Goal: Ask a question: Seek information or help from site administrators or community

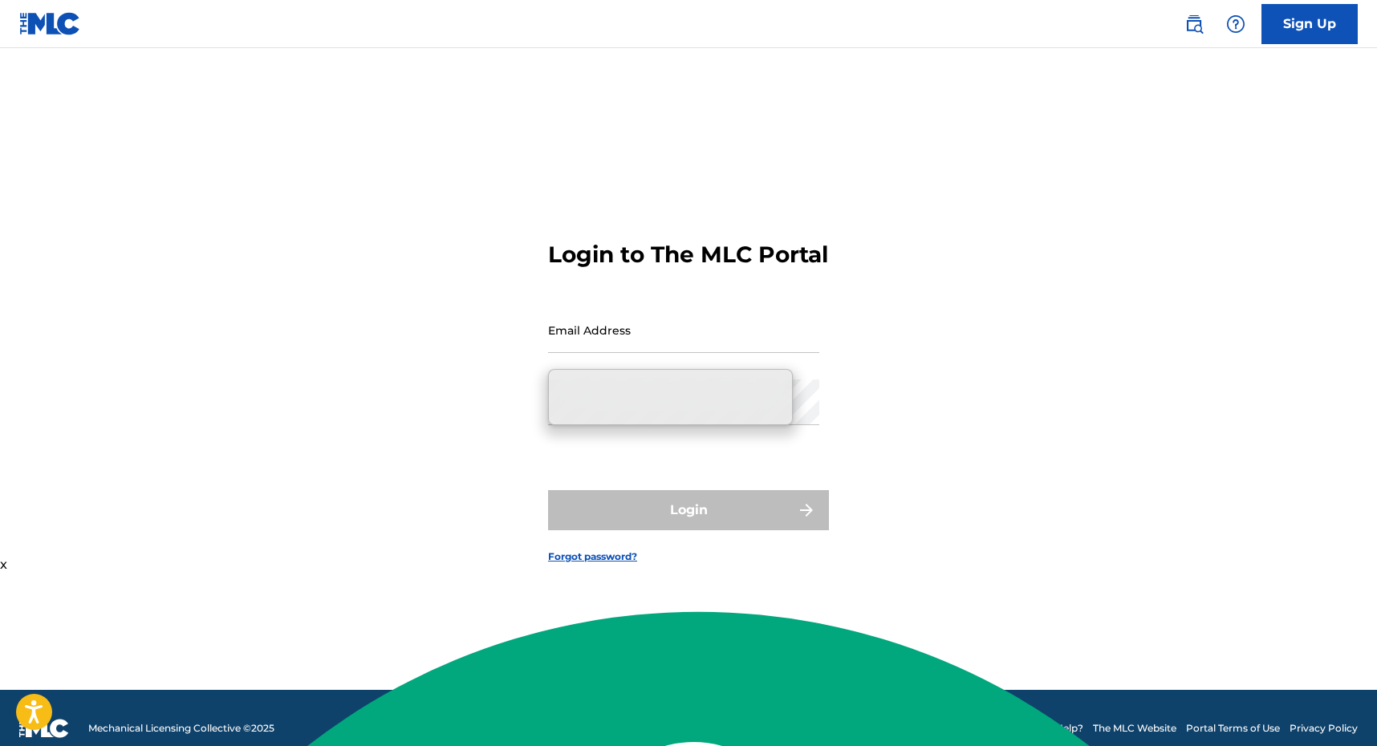
click at [819, 358] on form "Login to The MLC Portal Email Address Password Login Forgot password?" at bounding box center [688, 389] width 281 height 602
click at [685, 343] on input "Email Address" at bounding box center [683, 330] width 271 height 46
click at [684, 340] on input "Email Address" at bounding box center [683, 330] width 271 height 46
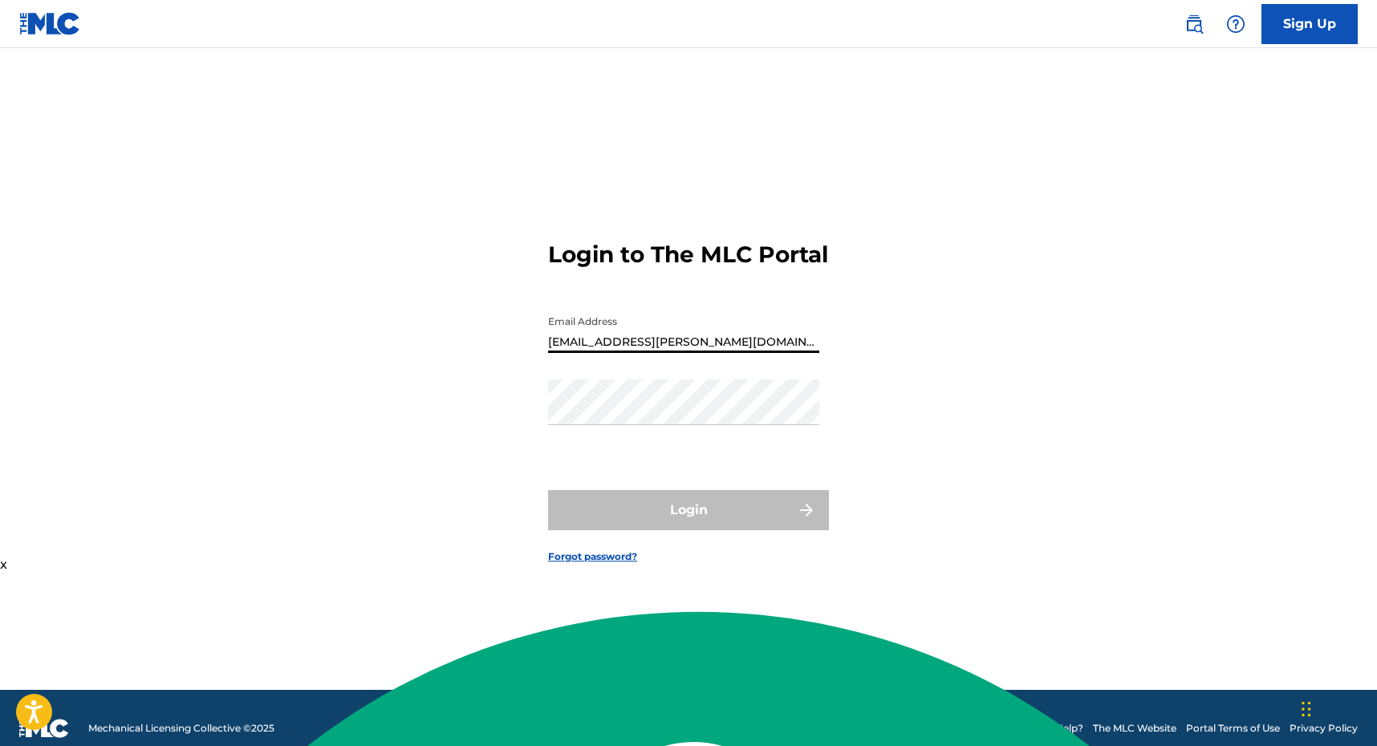
type input "[EMAIL_ADDRESS][PERSON_NAME][DOMAIN_NAME]"
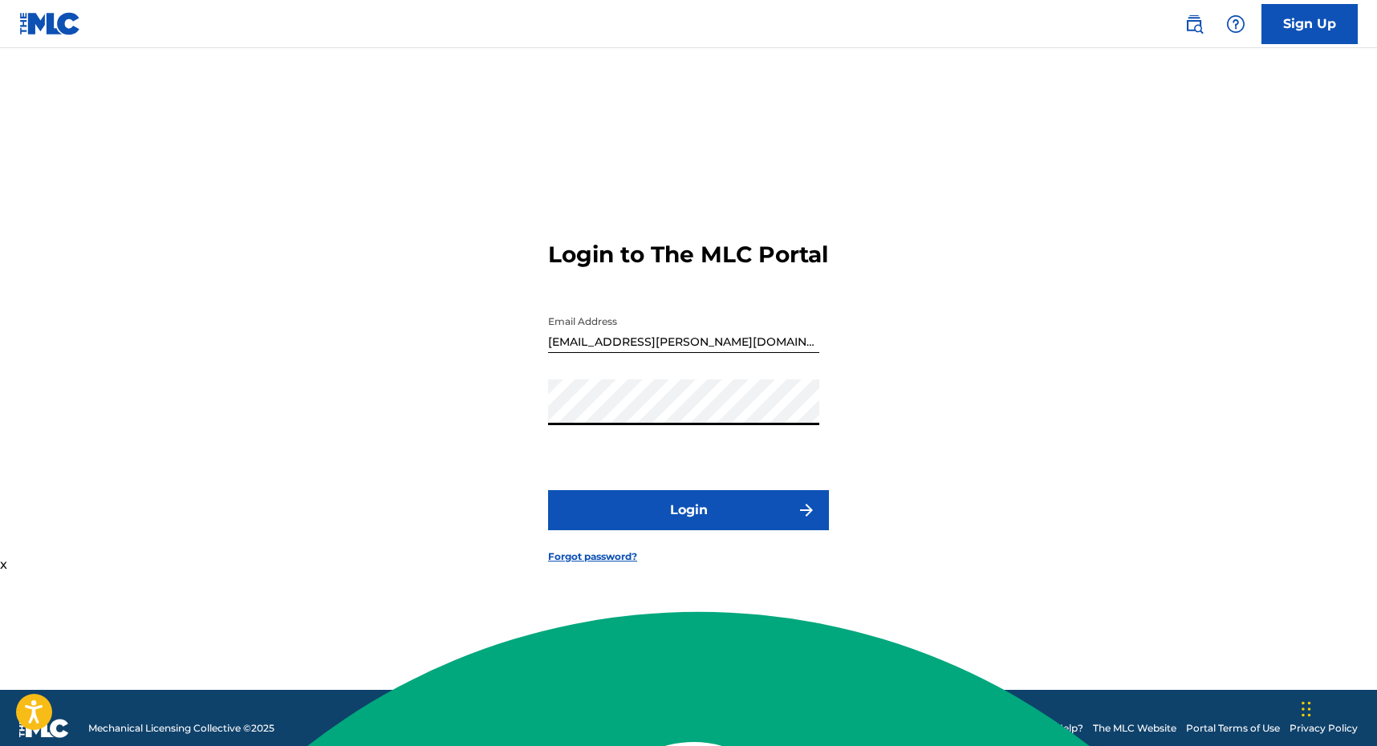
click at [548, 490] on button "Login" at bounding box center [688, 510] width 281 height 40
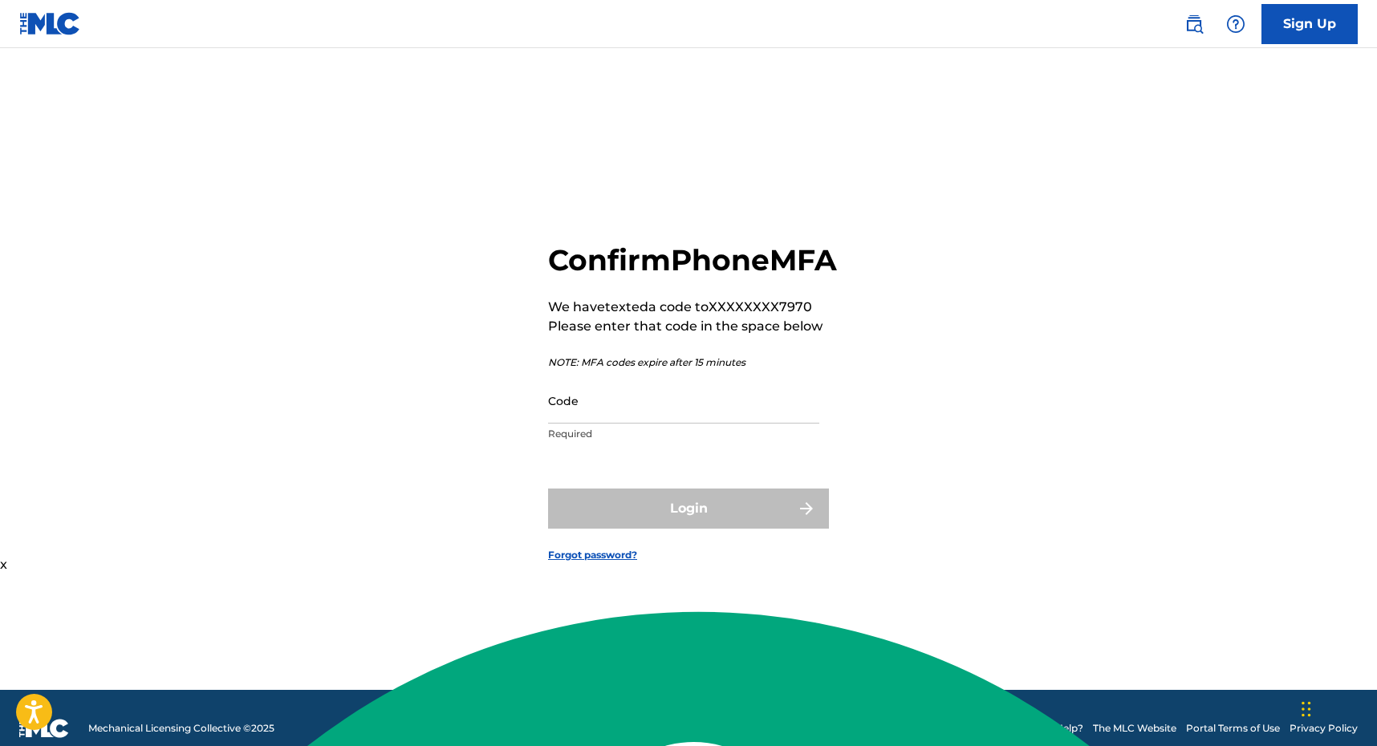
click at [667, 441] on p "Required" at bounding box center [683, 434] width 271 height 14
click at [672, 424] on input "Code" at bounding box center [683, 401] width 271 height 46
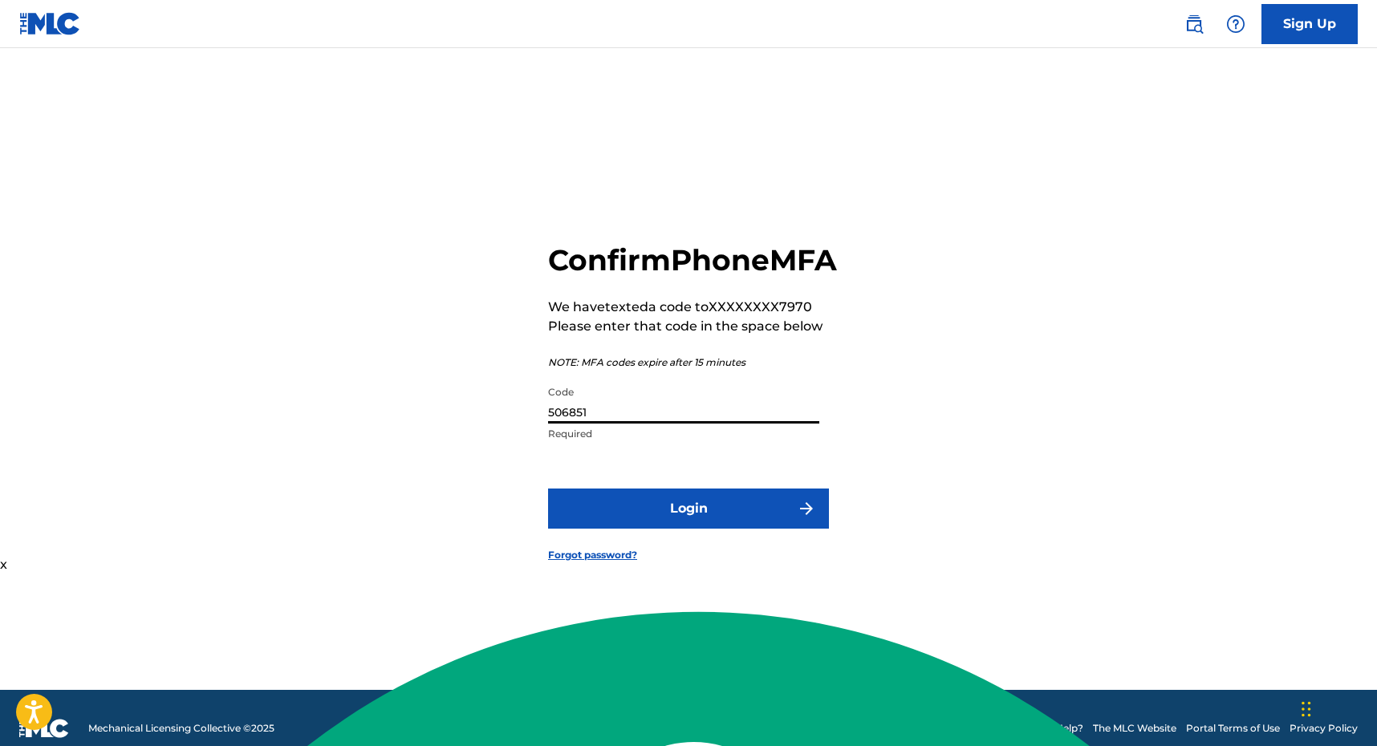
type input "506851"
click at [548, 489] on button "Login" at bounding box center [688, 509] width 281 height 40
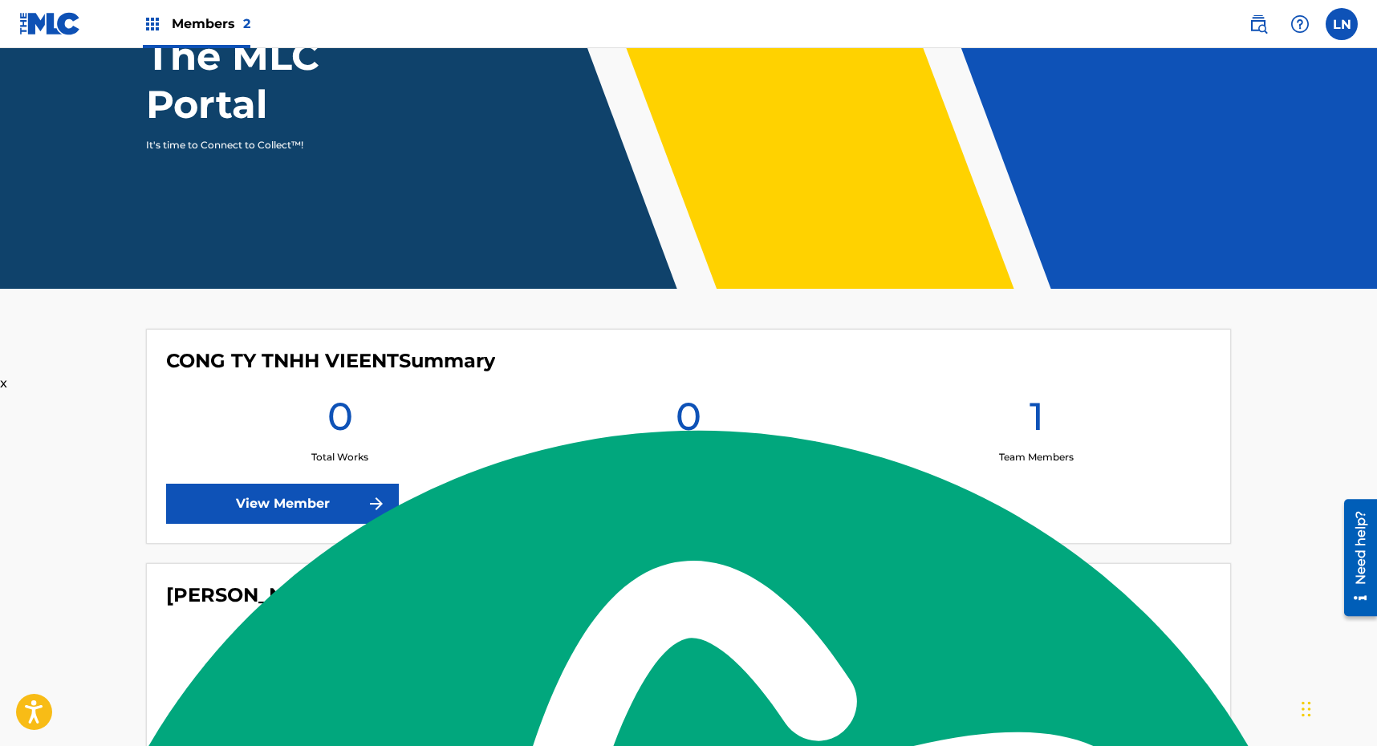
scroll to position [180, 0]
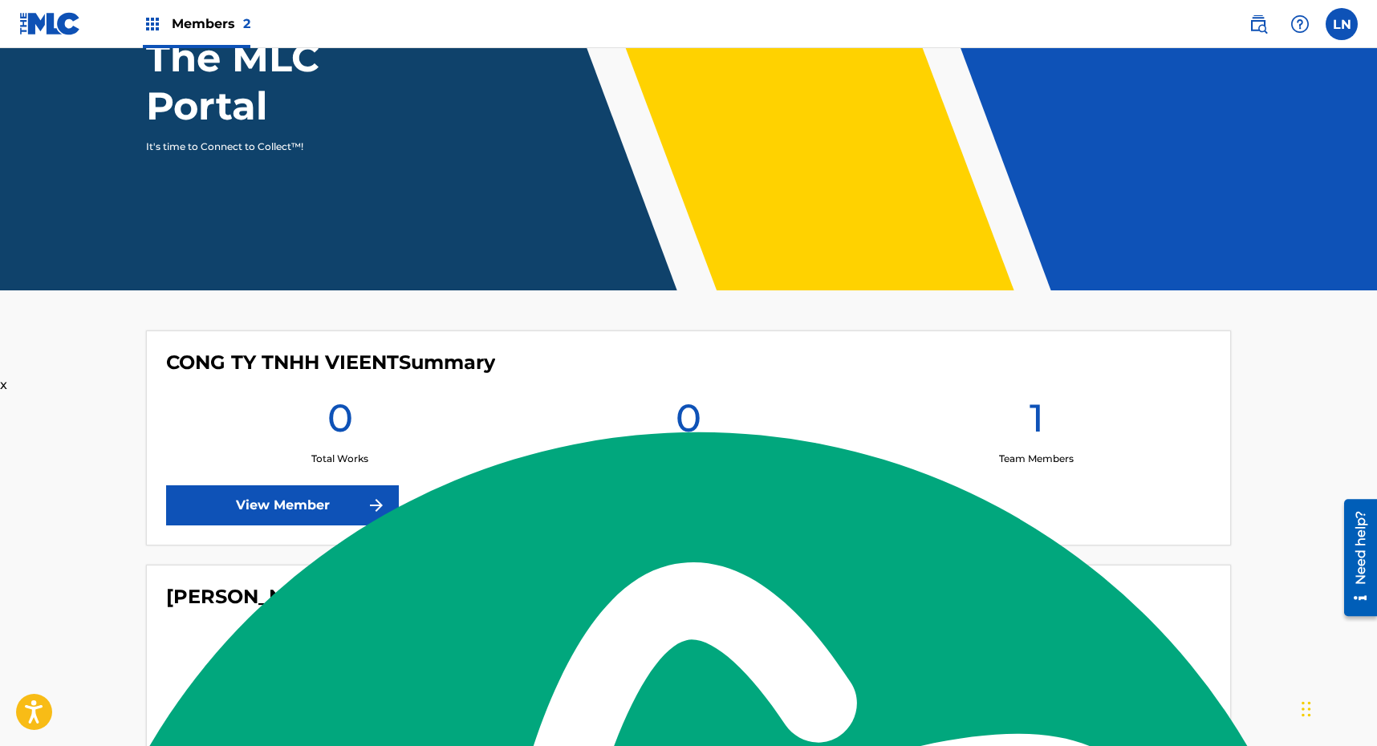
click at [317, 497] on link "View Member" at bounding box center [282, 505] width 233 height 40
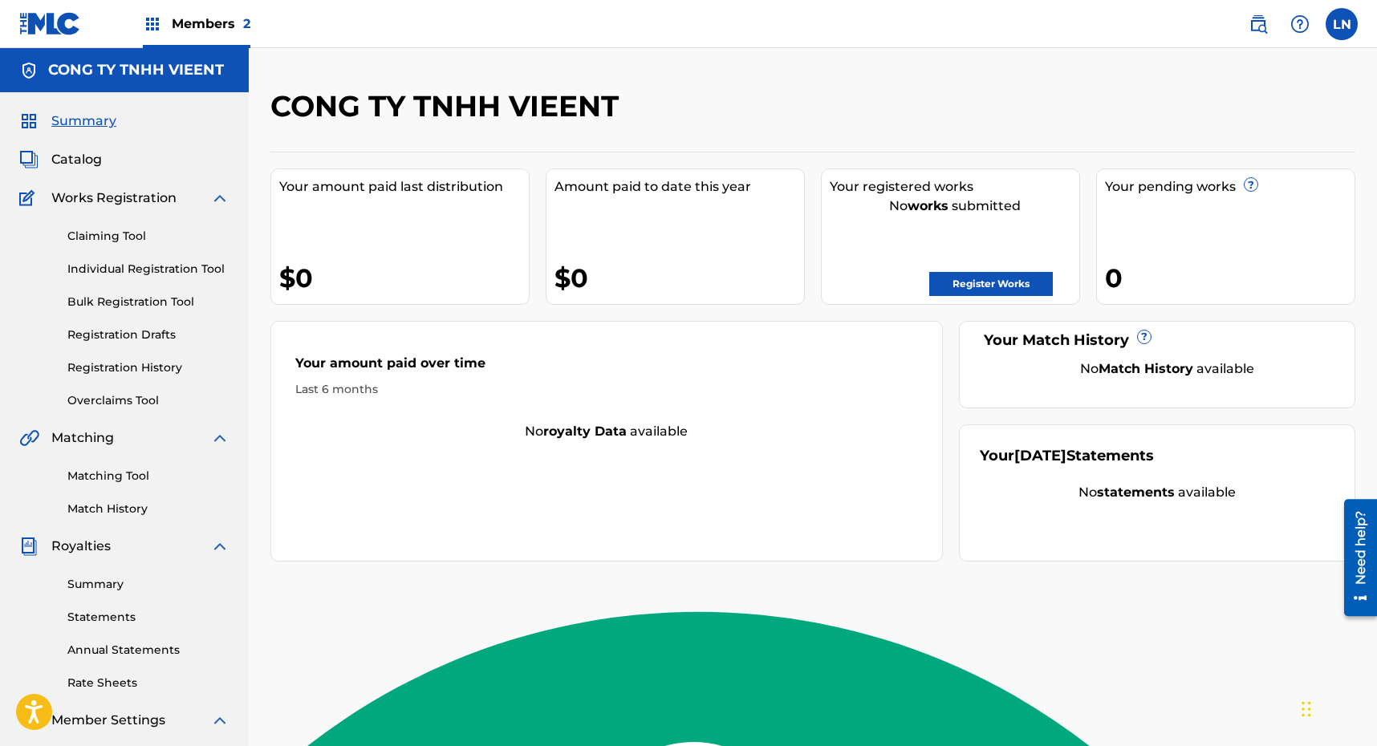
click at [1342, 30] on label at bounding box center [1342, 24] width 32 height 32
click at [1342, 24] on input "LN [PERSON_NAME] [PERSON_NAME][EMAIL_ADDRESS][DOMAIN_NAME] Notification Prefere…" at bounding box center [1342, 24] width 0 height 0
click at [713, 124] on div "CONG TY TNHH VIEENT" at bounding box center [687, 111] width 835 height 47
click at [135, 69] on h5 "CONG TY TNHH VIEENT" at bounding box center [136, 70] width 176 height 18
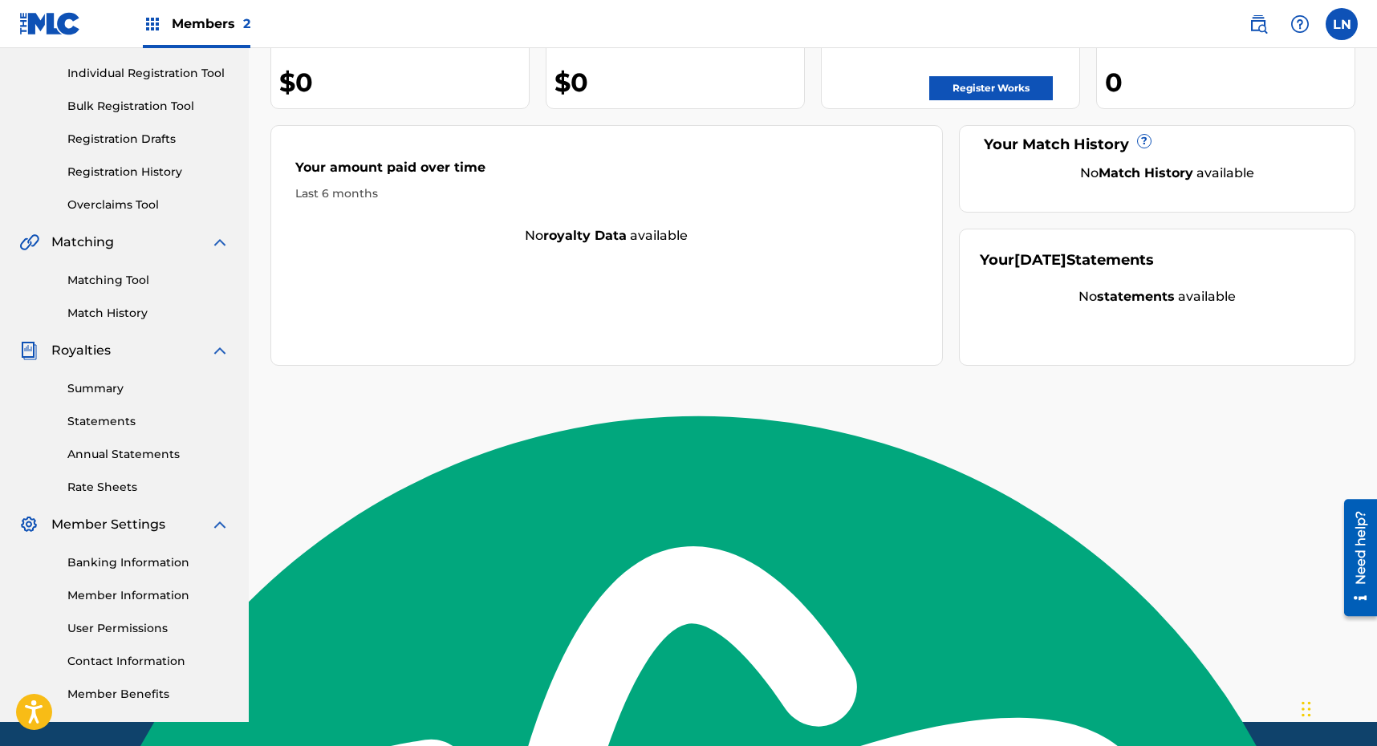
scroll to position [249, 0]
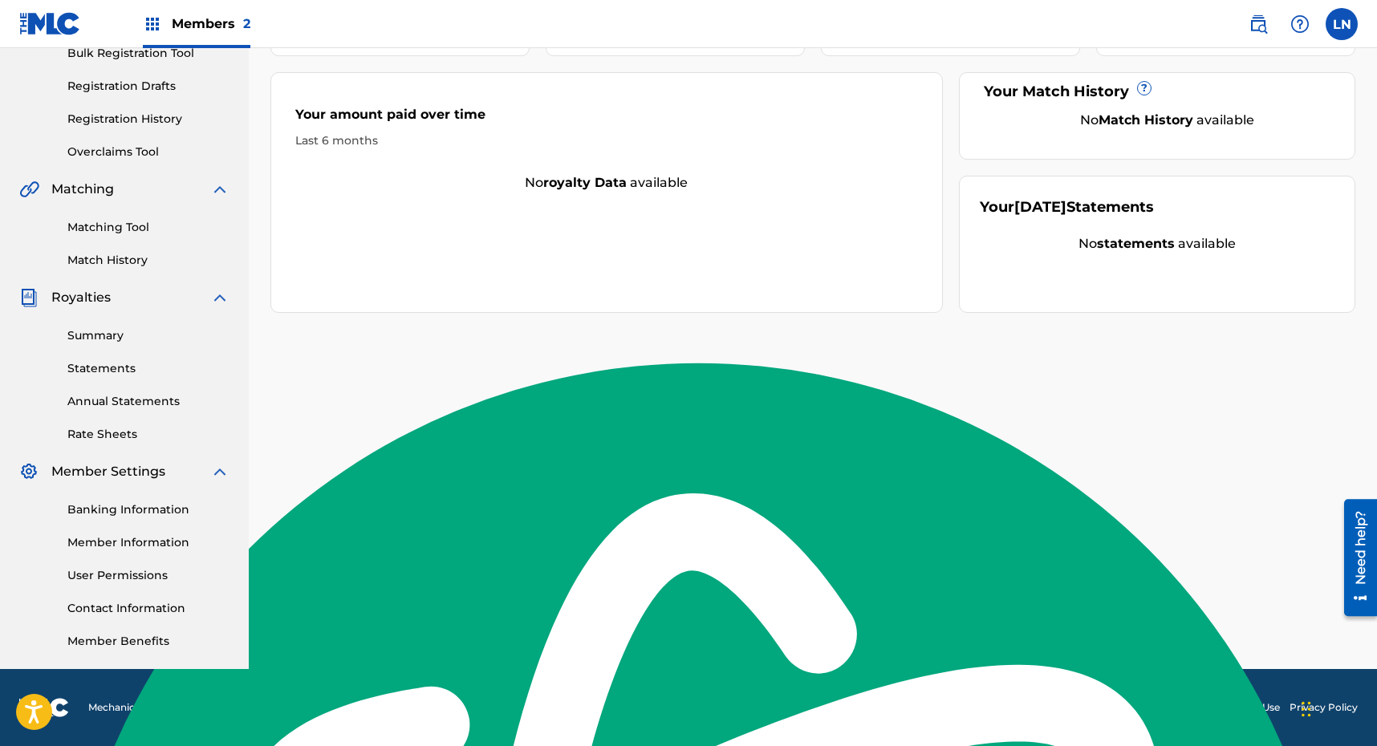
click at [129, 539] on link "Member Information" at bounding box center [148, 542] width 162 height 17
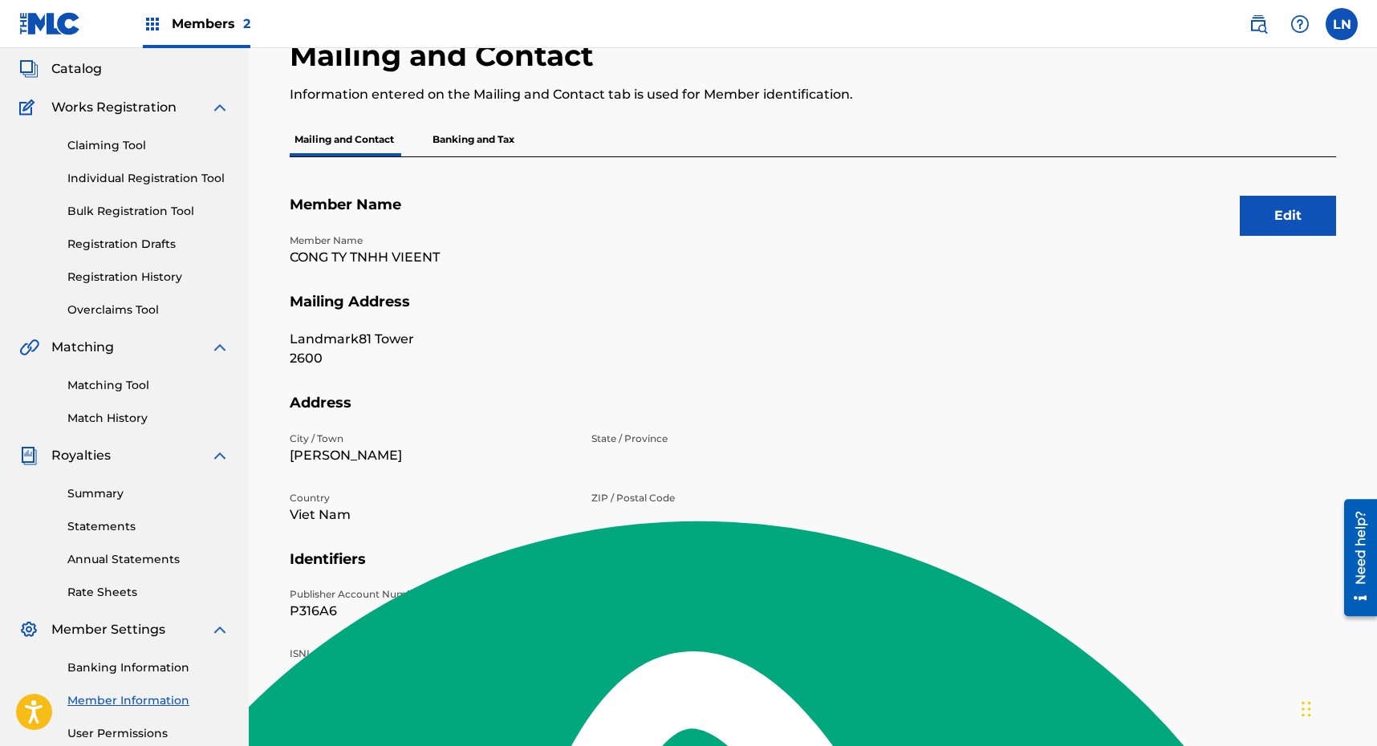
scroll to position [98, 0]
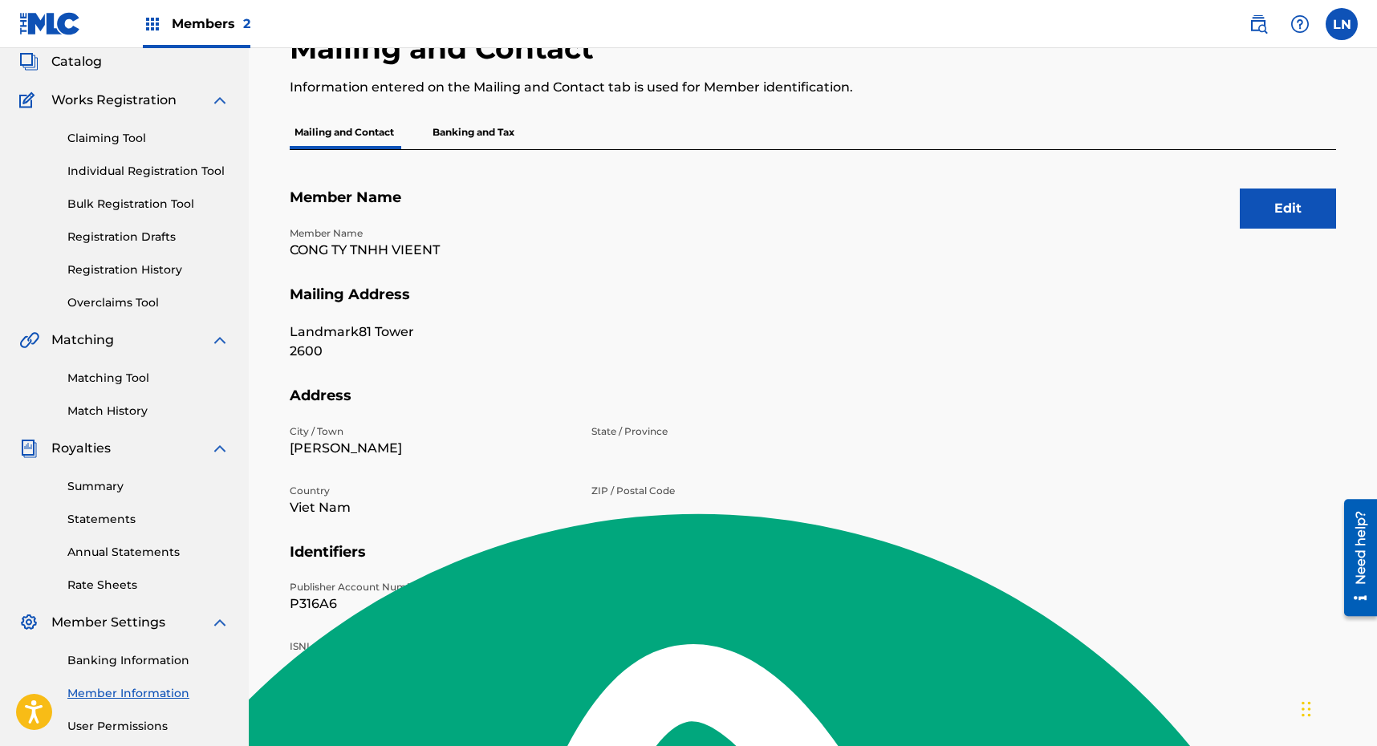
click at [639, 602] on p "01192487919" at bounding box center [732, 604] width 282 height 19
copy p "01192487919"
click at [316, 607] on p "P316A6" at bounding box center [431, 604] width 282 height 19
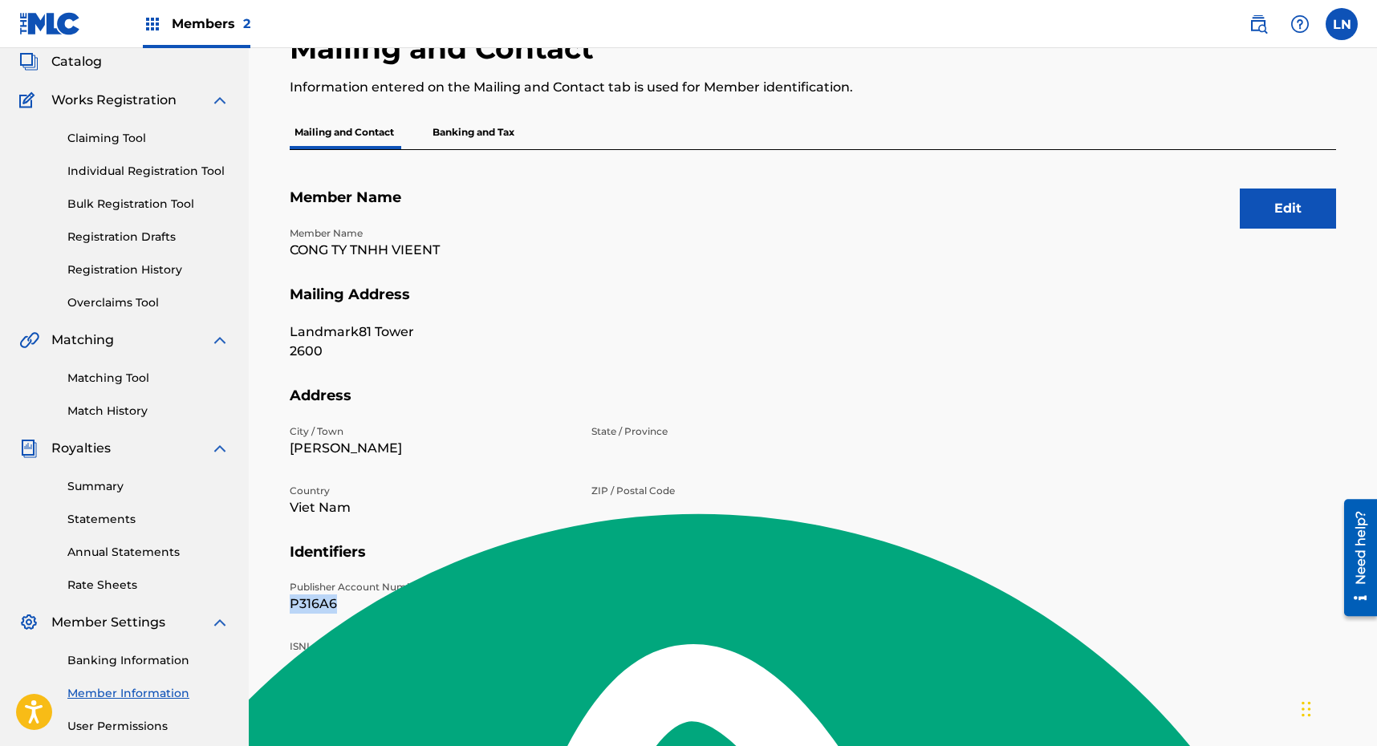
copy p "P316A6"
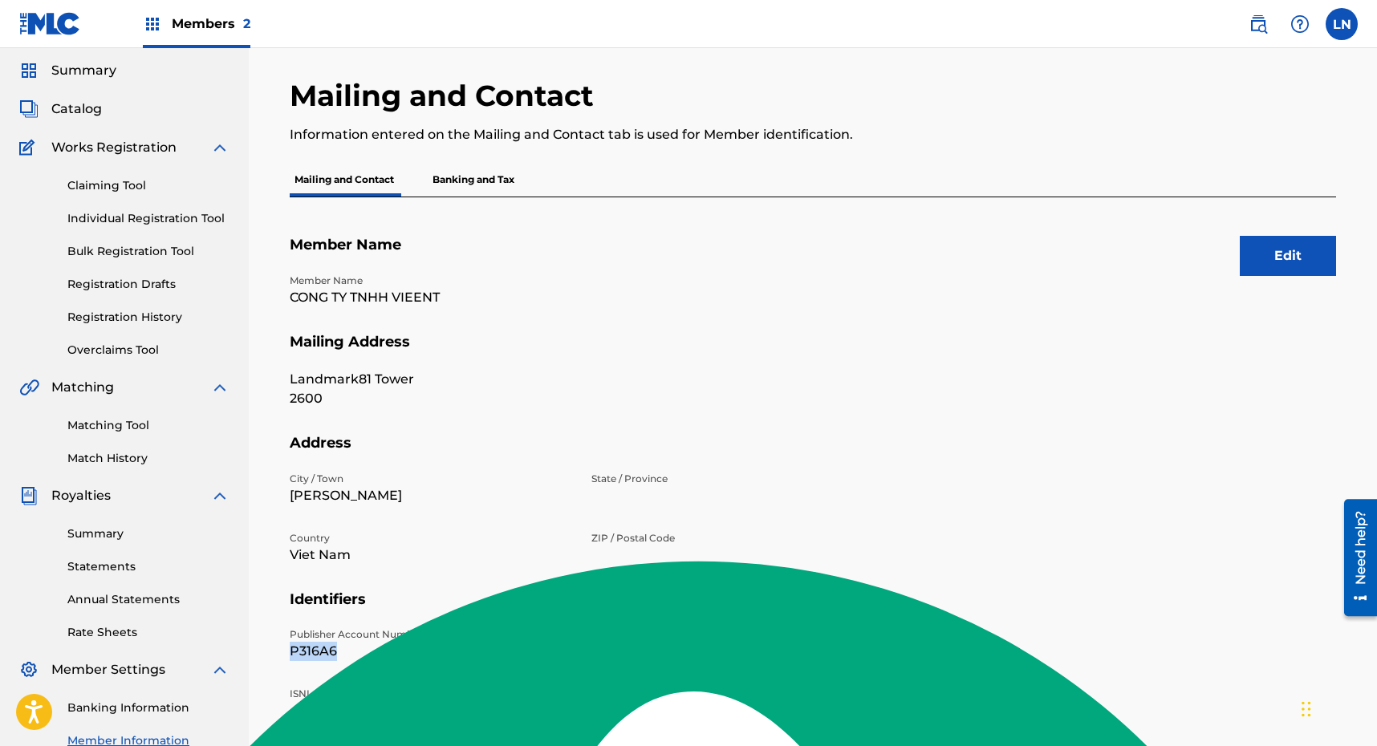
scroll to position [0, 0]
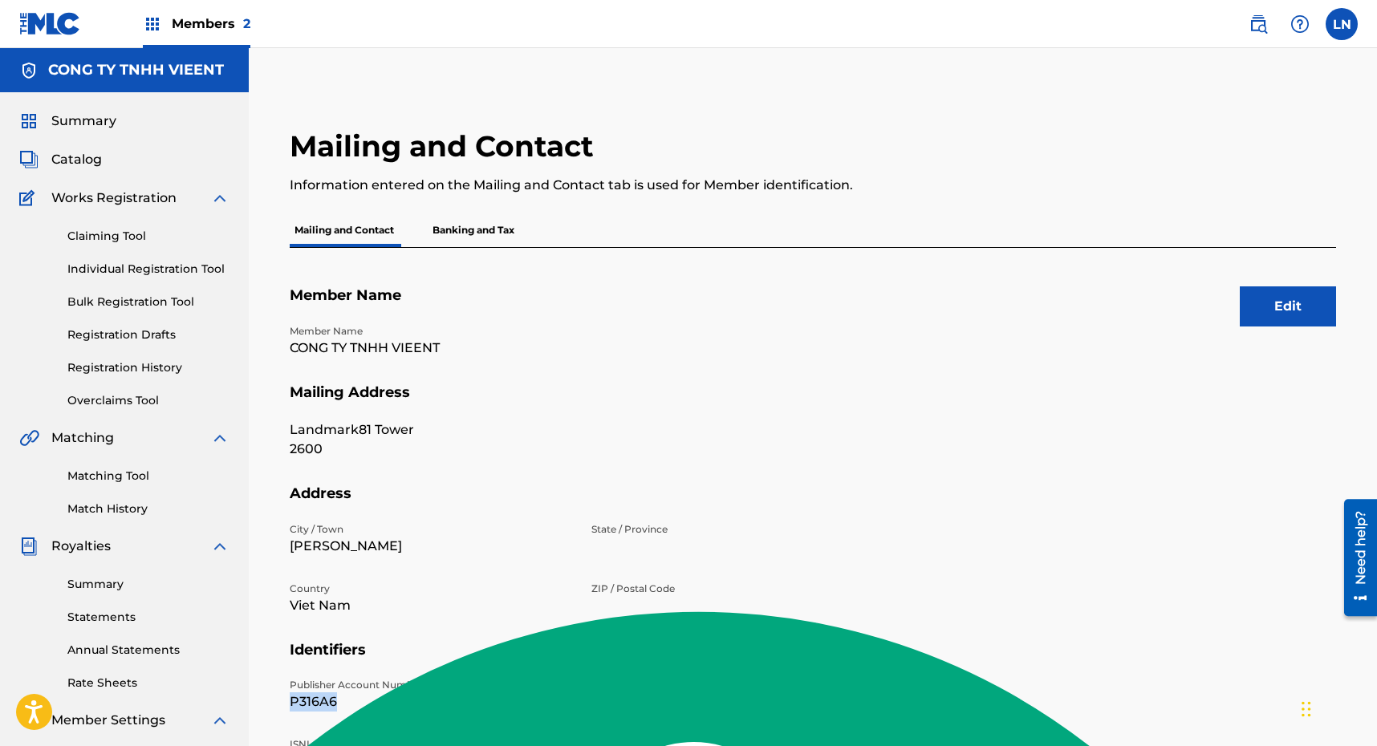
copy p "P316A6"
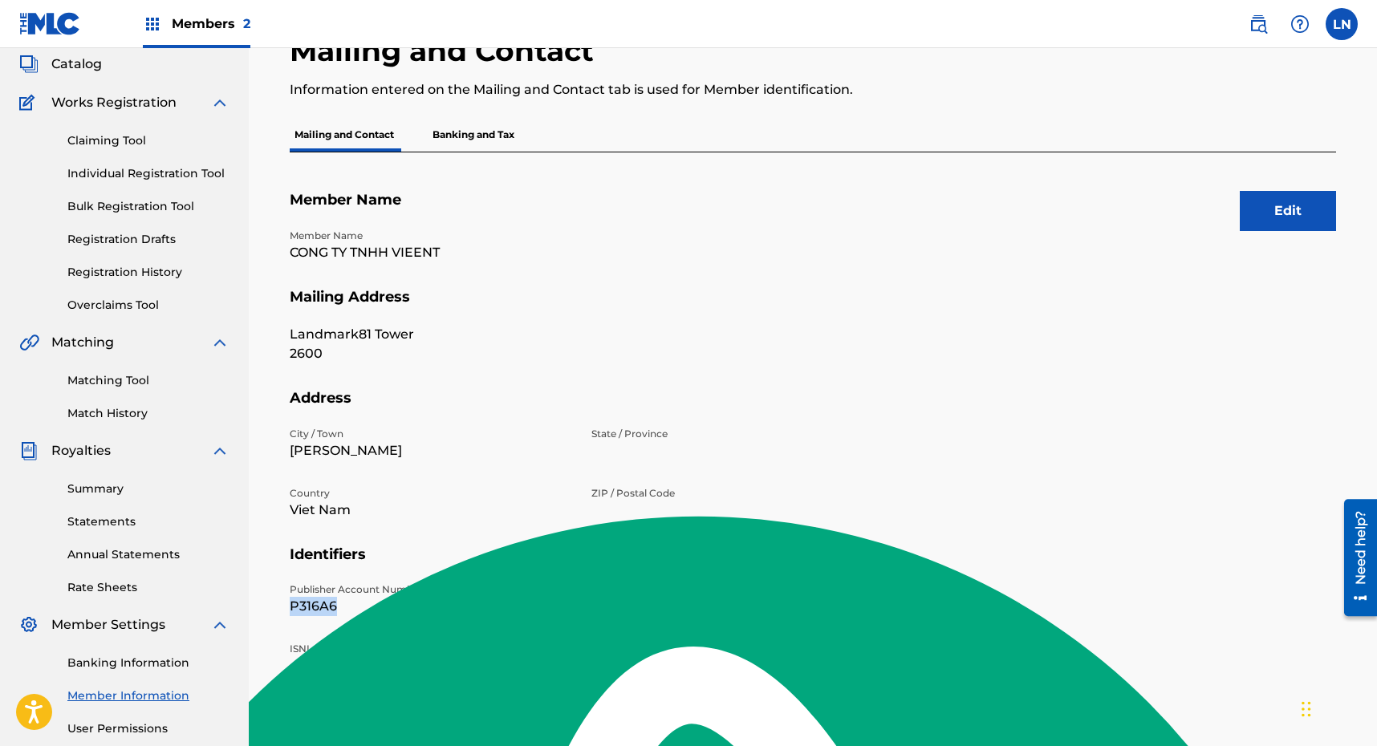
scroll to position [118, 0]
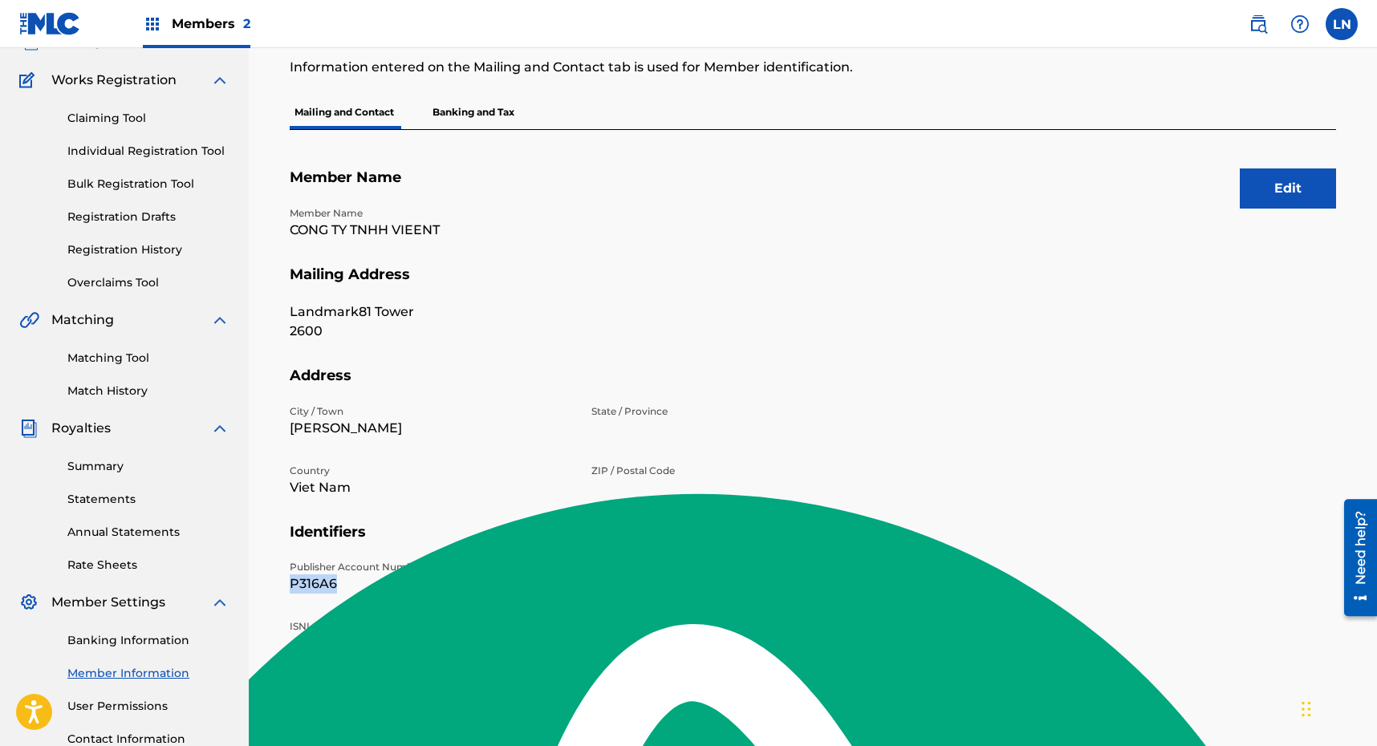
copy p "P316A6"
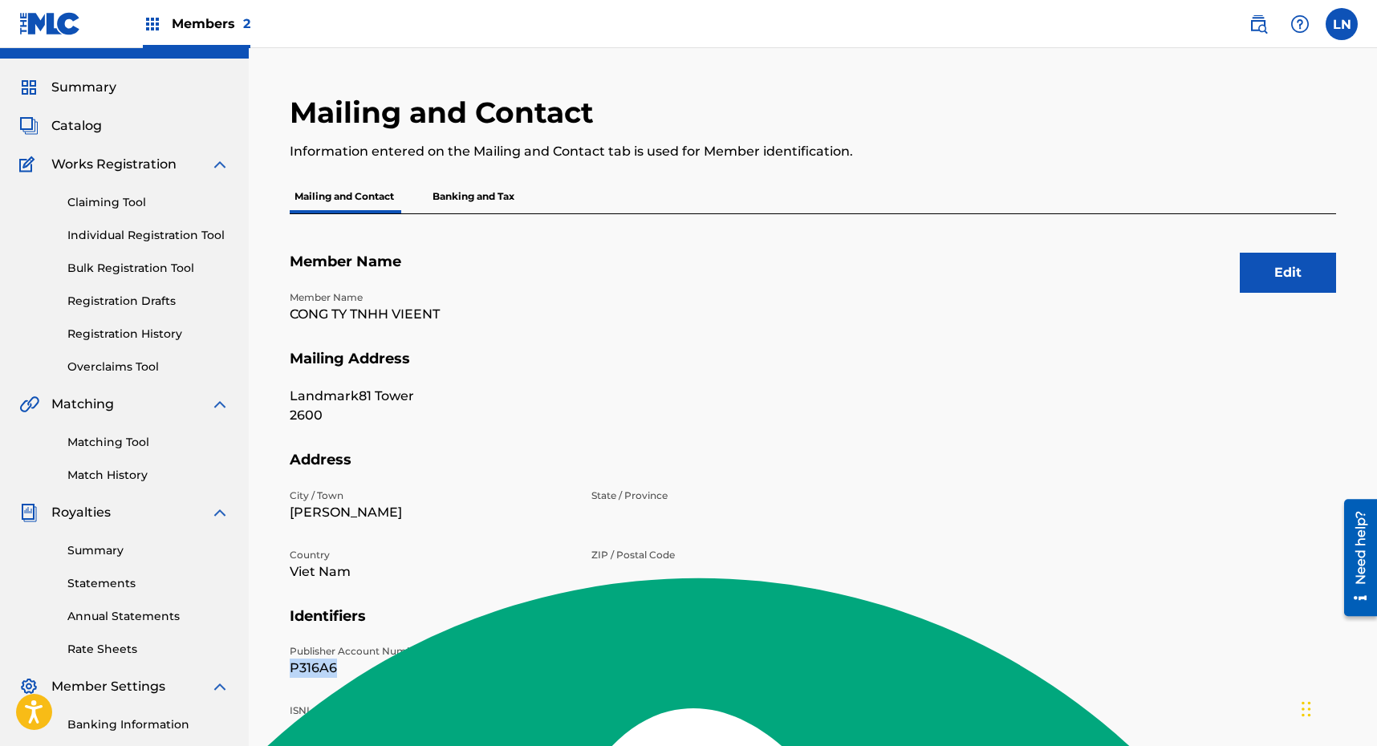
scroll to position [0, 0]
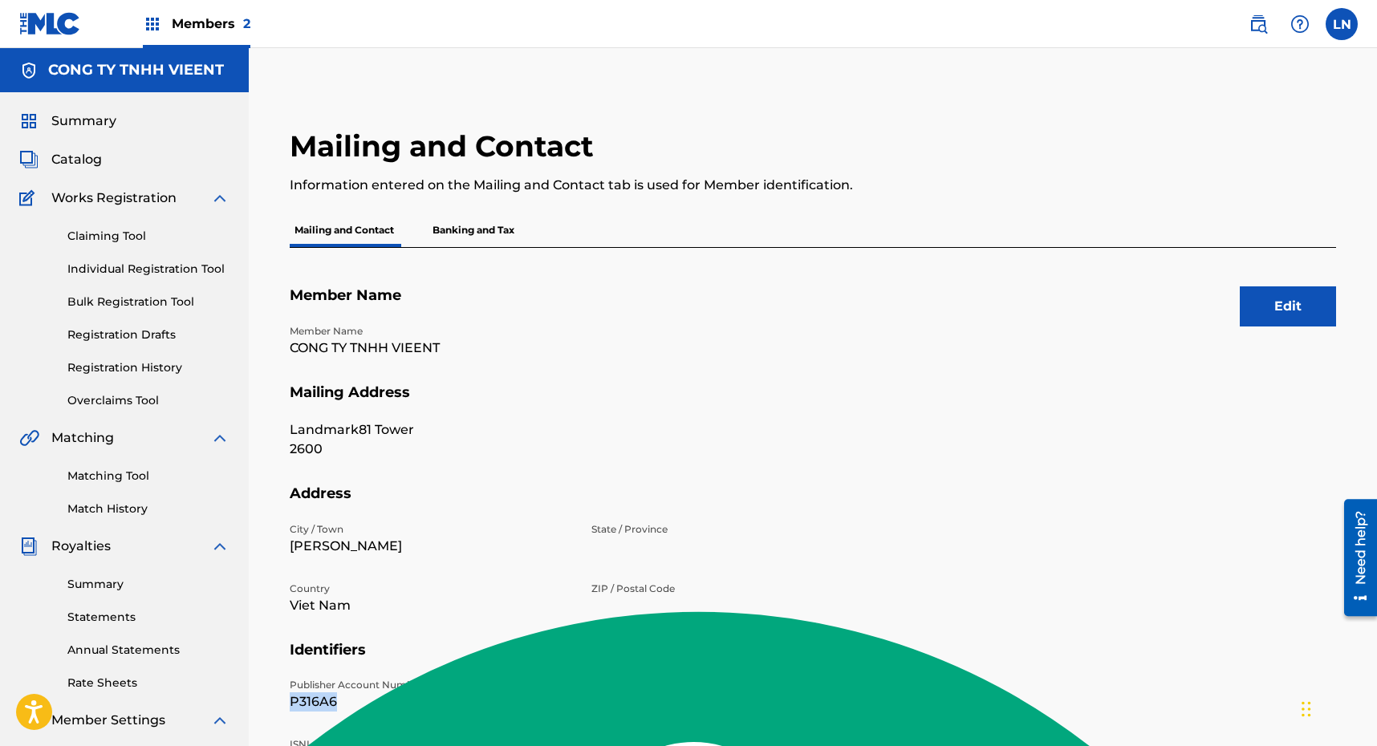
drag, startPoint x: 1311, startPoint y: 319, endPoint x: 1374, endPoint y: 319, distance: 63.4
click at [1311, 319] on button "Edit" at bounding box center [1288, 306] width 96 height 40
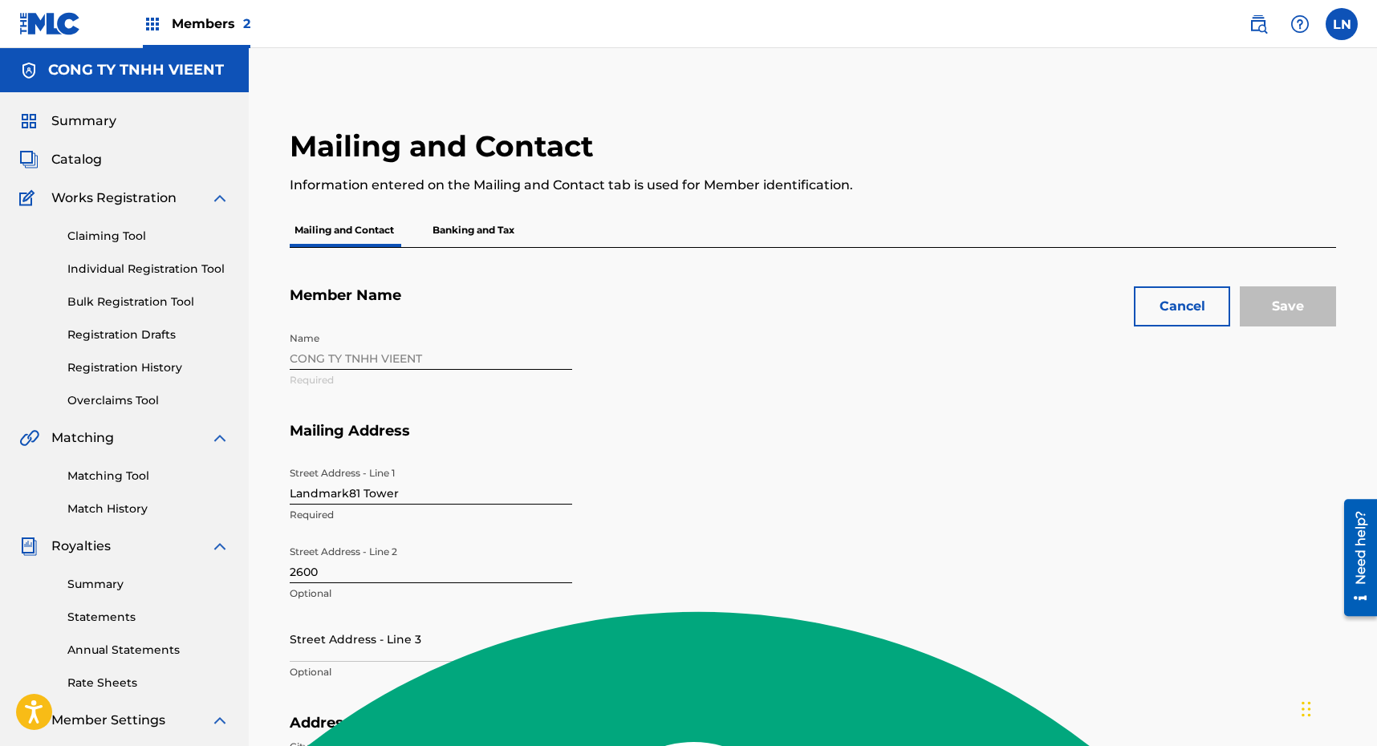
click at [1165, 305] on button "Cancel" at bounding box center [1182, 306] width 96 height 40
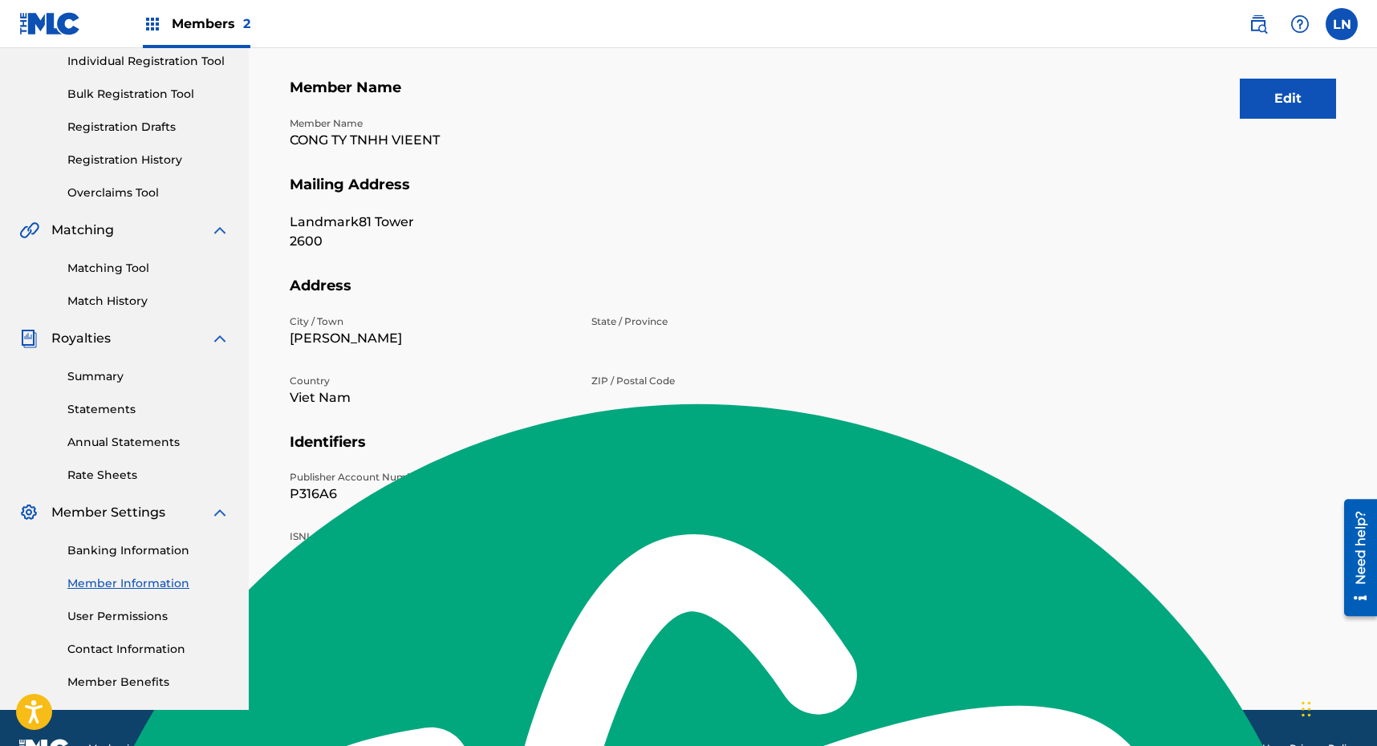
scroll to position [249, 0]
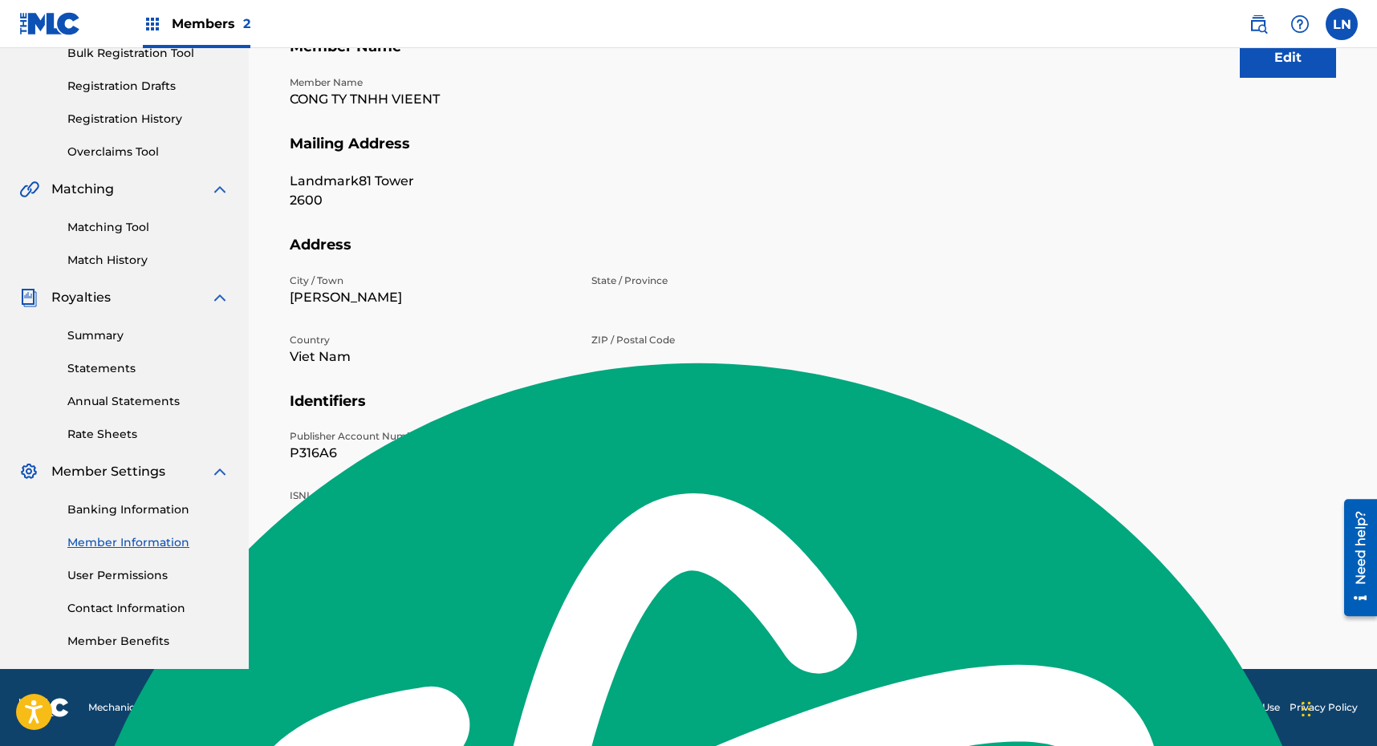
click at [325, 456] on p "P316A6" at bounding box center [431, 453] width 282 height 19
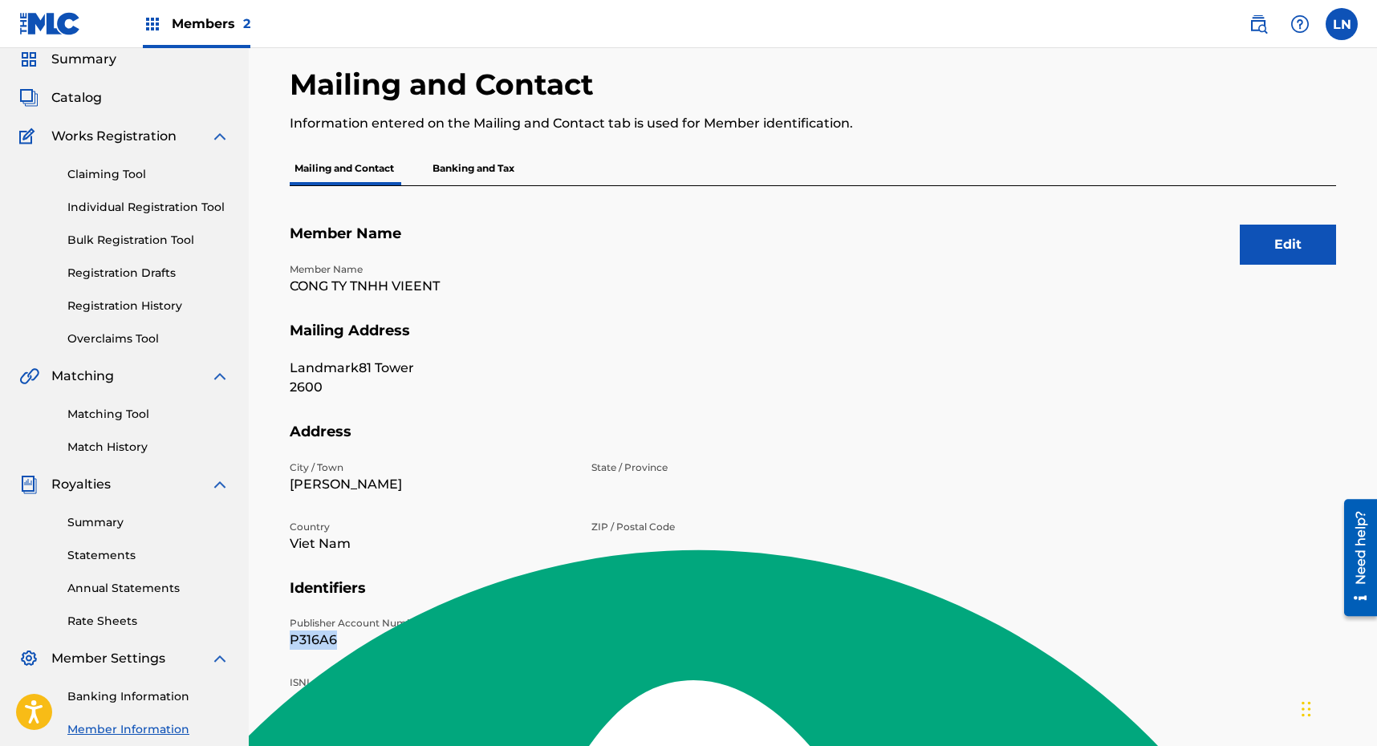
scroll to position [0, 0]
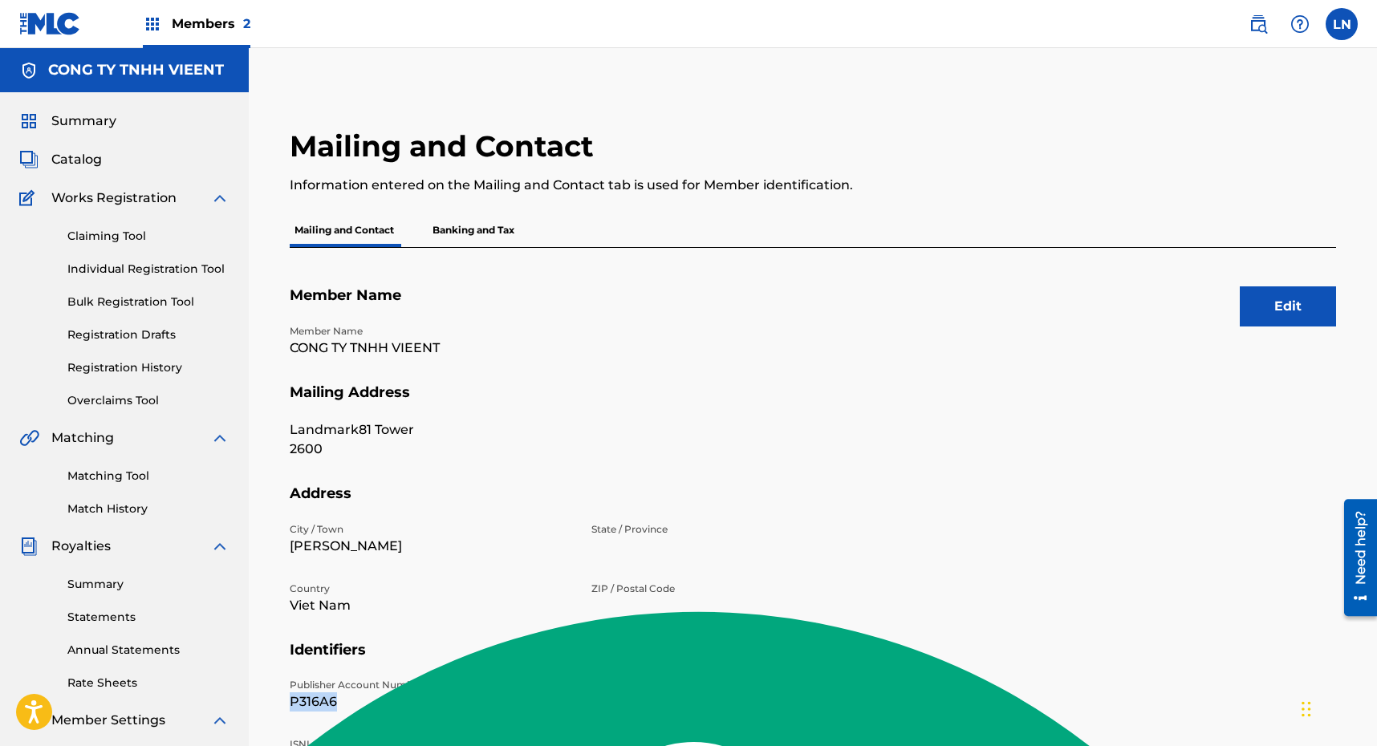
click at [105, 124] on span "Summary" at bounding box center [83, 121] width 65 height 19
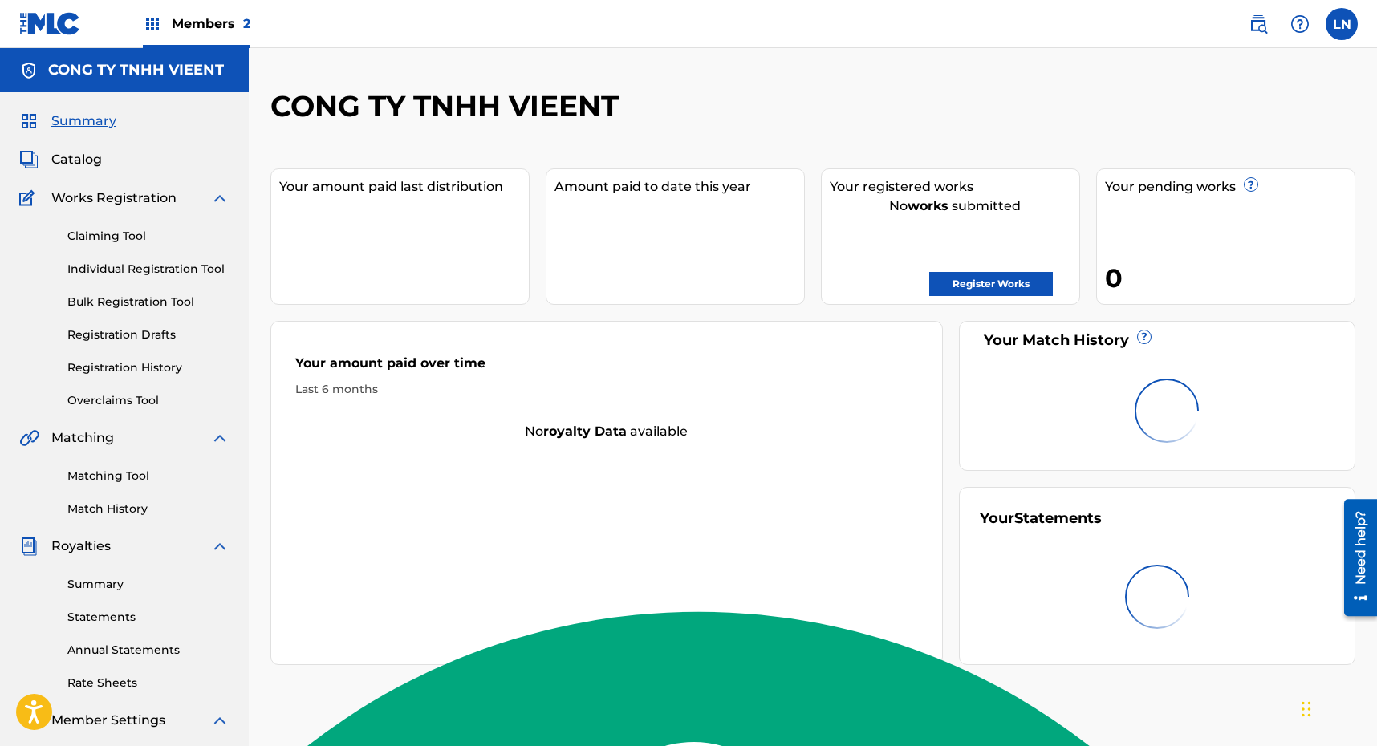
click at [1298, 26] on img at bounding box center [1299, 23] width 19 height 19
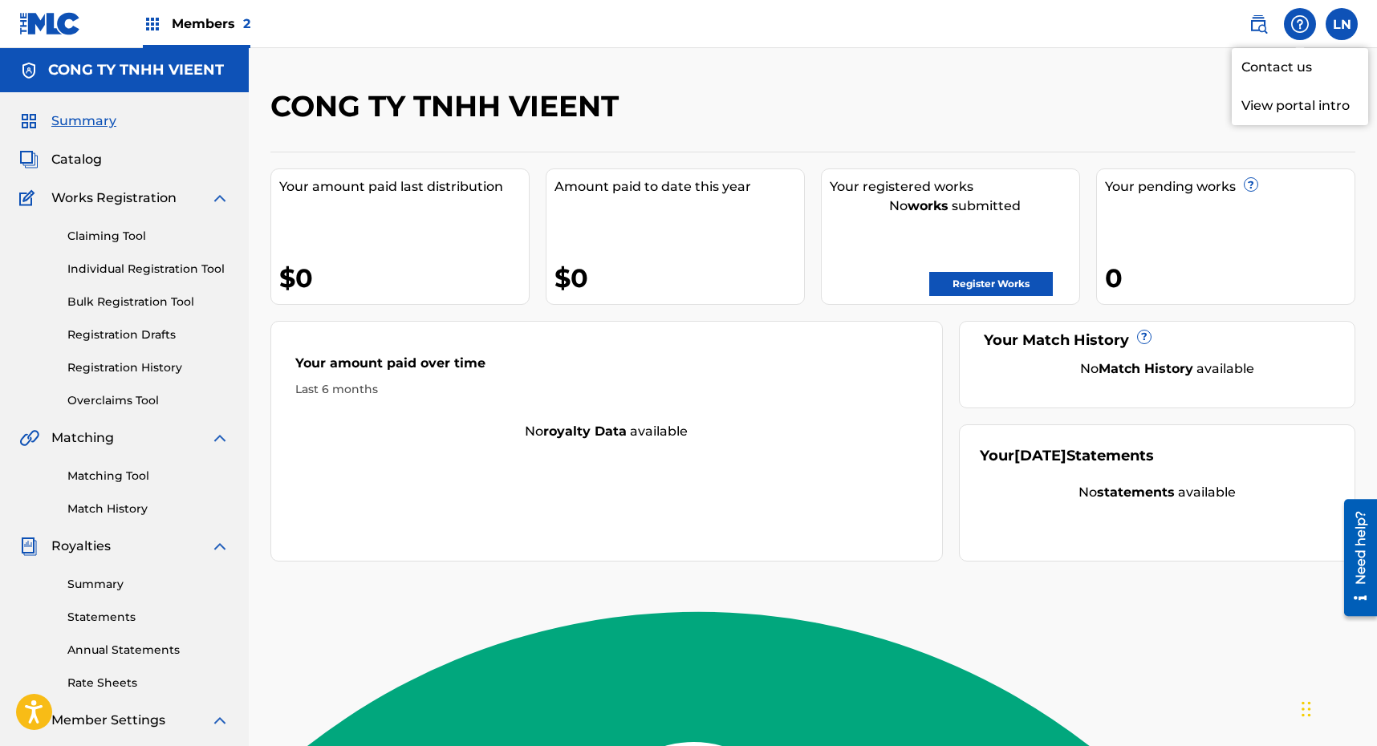
click at [1297, 67] on link "Contact us" at bounding box center [1300, 67] width 136 height 39
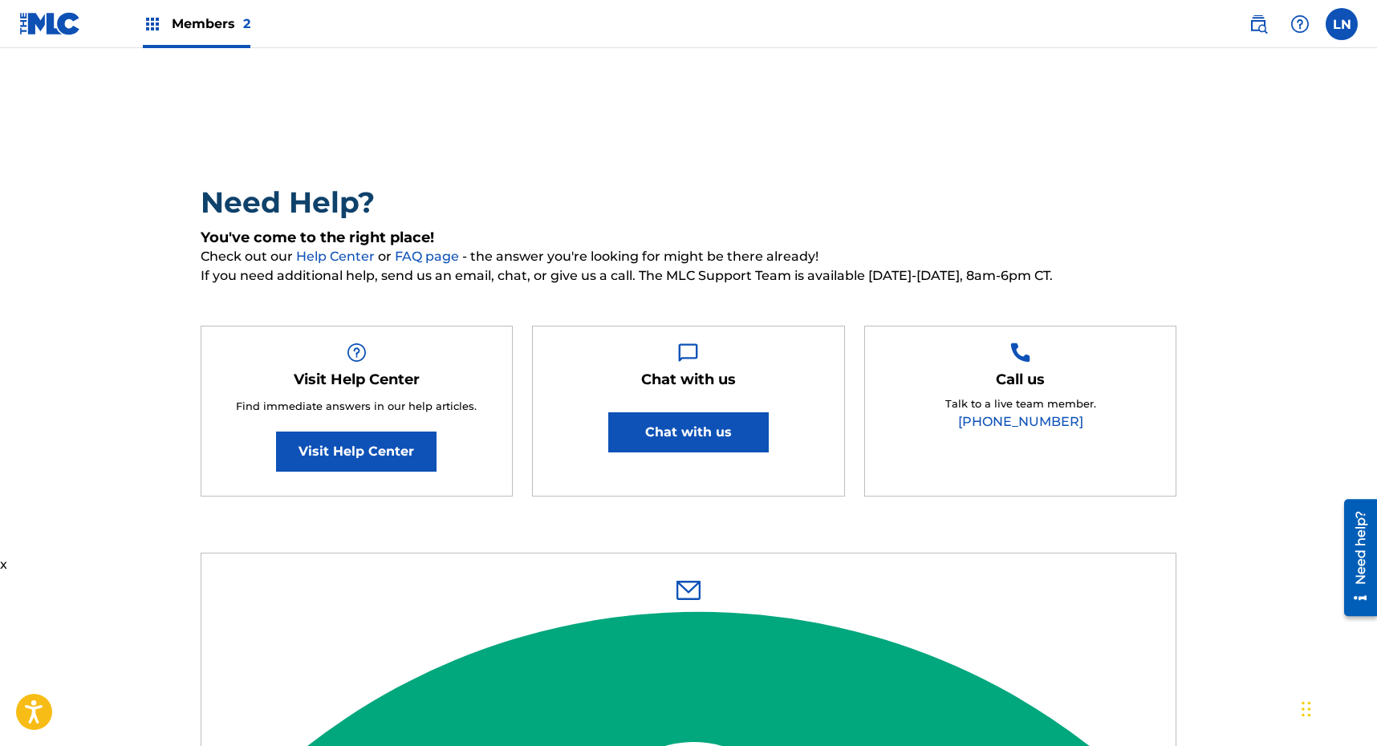
click at [676, 436] on button "Chat with us" at bounding box center [688, 432] width 160 height 40
click at [203, 22] on span "Members 2" at bounding box center [211, 23] width 79 height 18
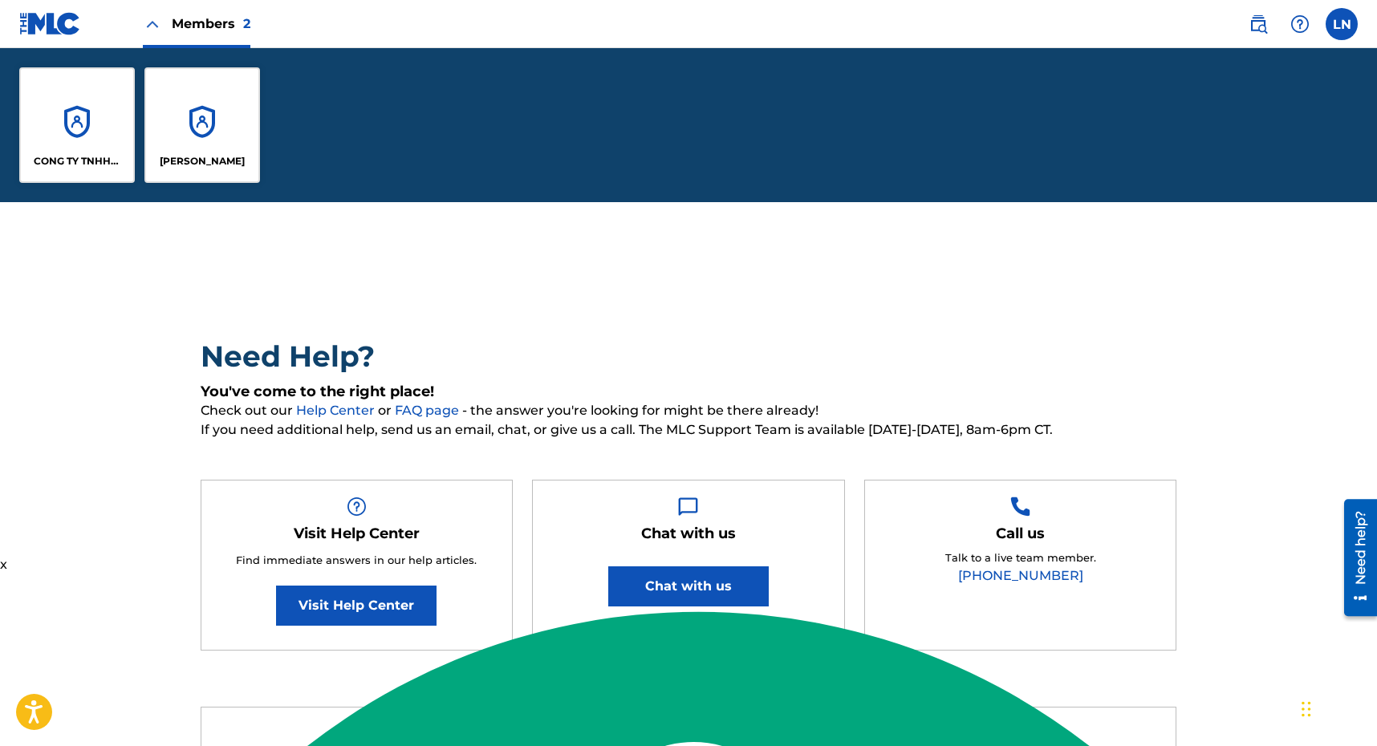
click at [98, 130] on div "CONG TY TNHH VIEENT" at bounding box center [77, 125] width 116 height 116
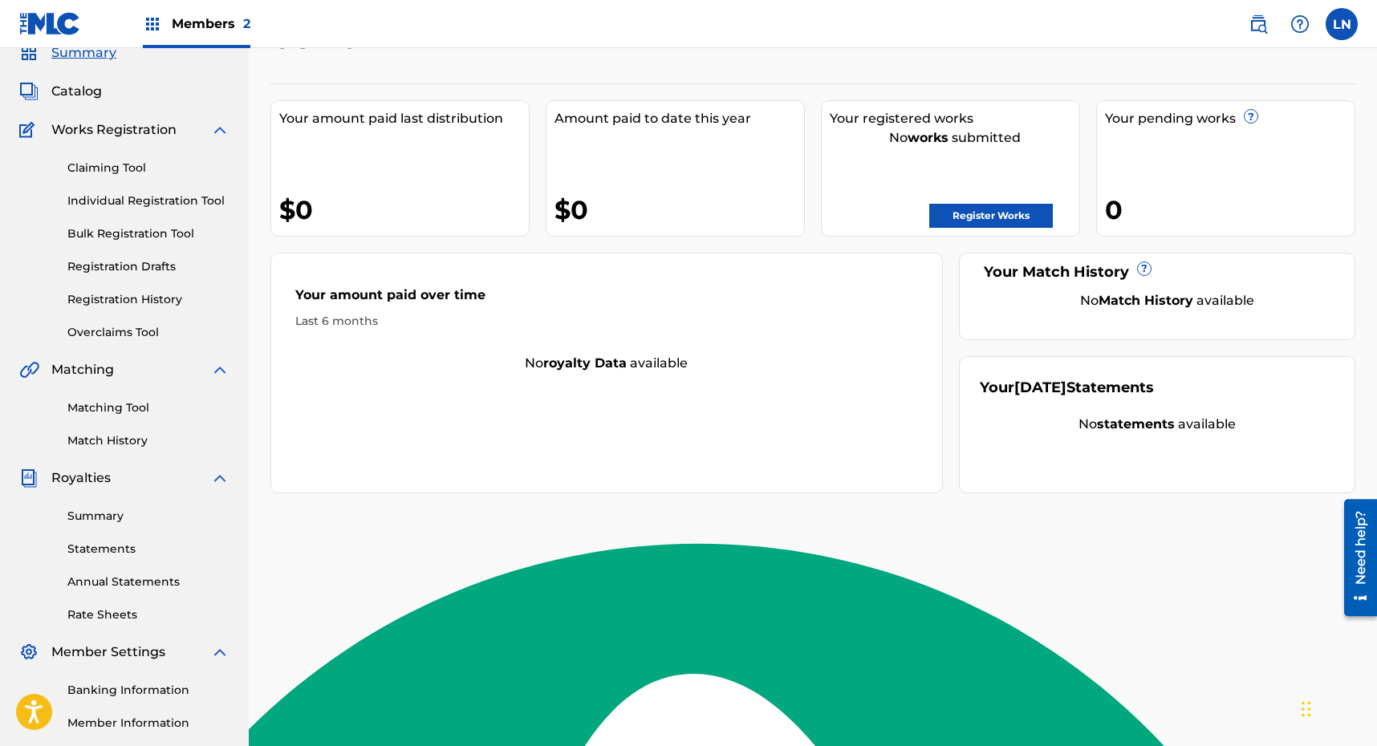
scroll to position [75, 0]
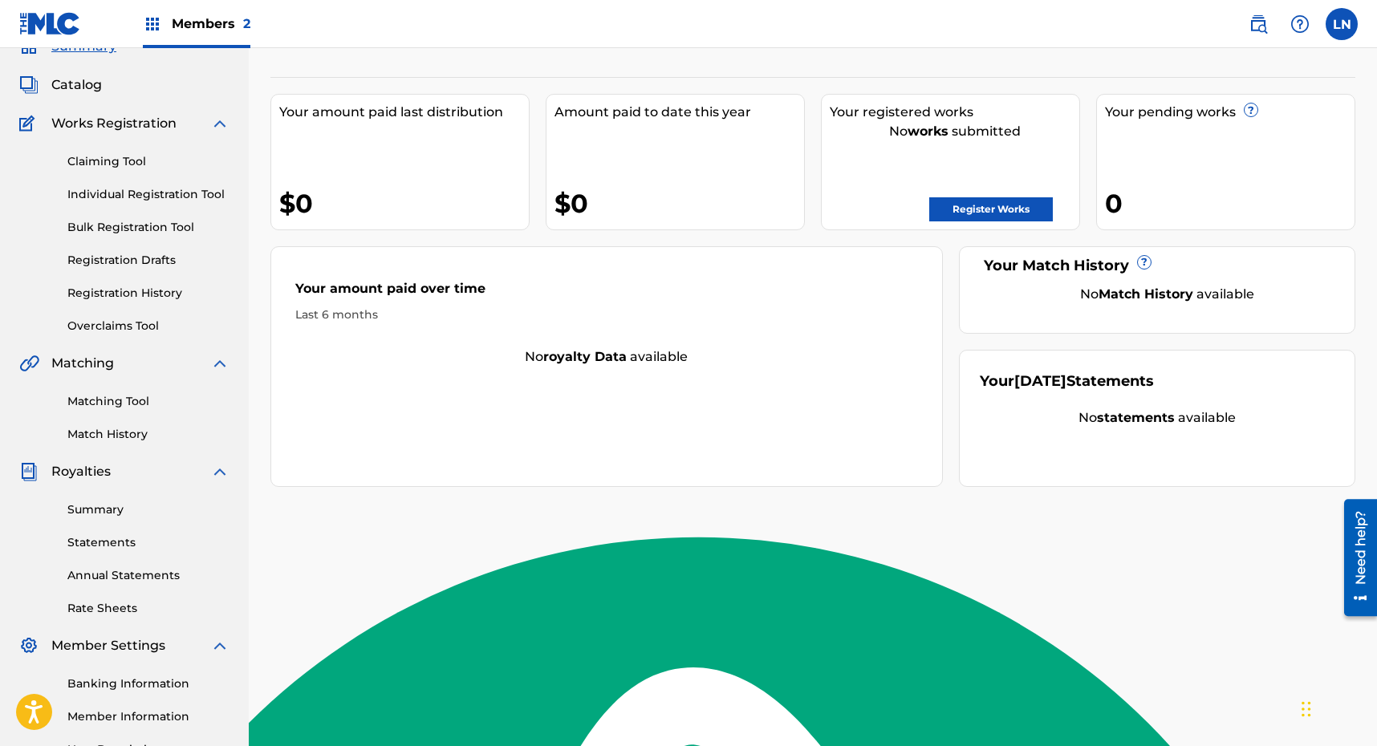
drag, startPoint x: 1297, startPoint y: 21, endPoint x: 1290, endPoint y: 33, distance: 13.6
click at [1297, 21] on img at bounding box center [1299, 23] width 19 height 19
click at [1269, 67] on link "Contact us" at bounding box center [1300, 67] width 136 height 39
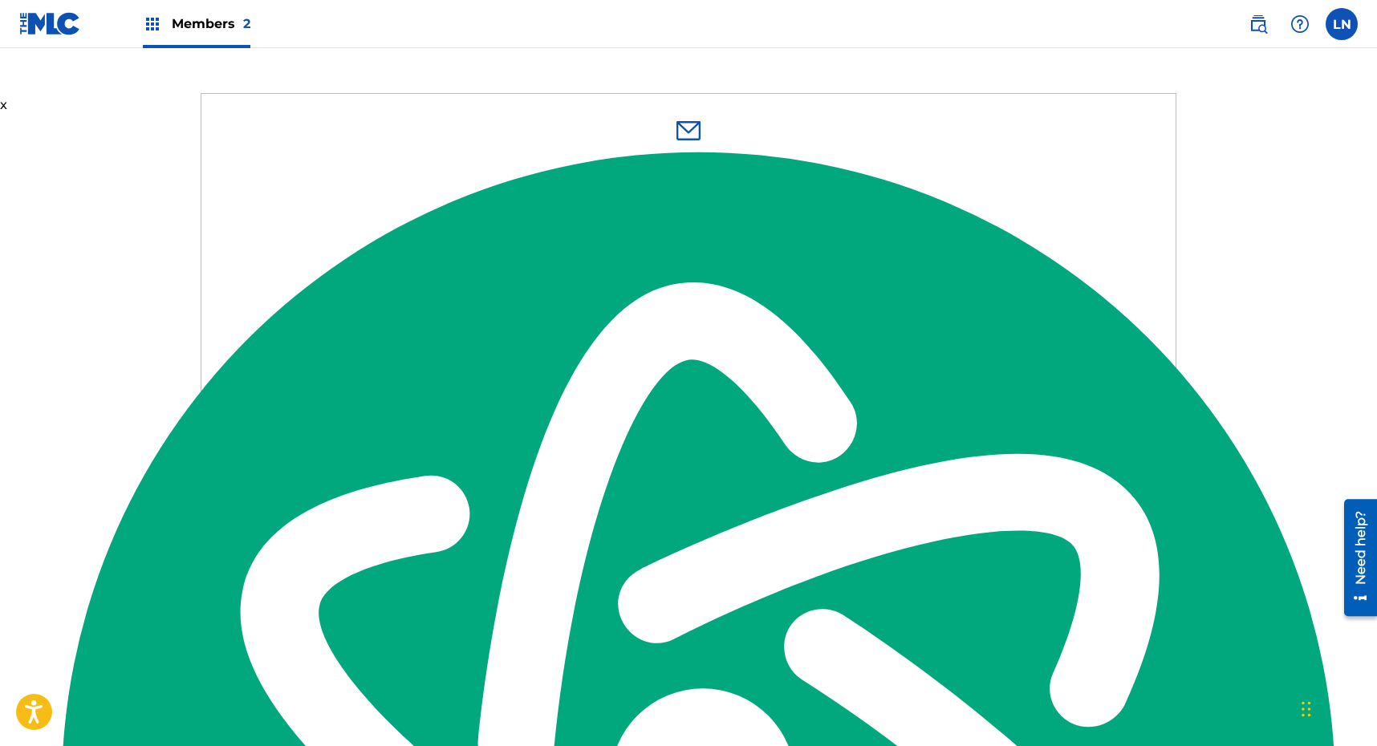
scroll to position [470, 0]
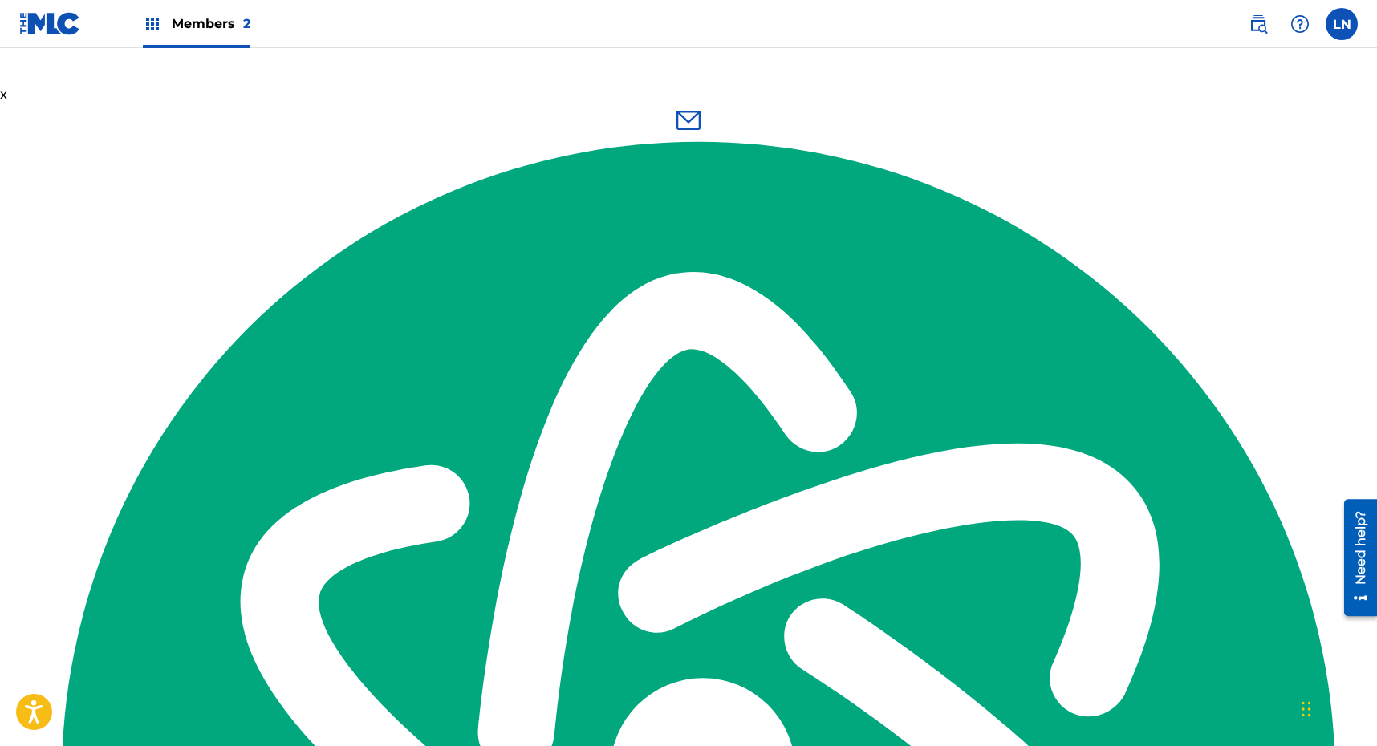
click at [635, 428] on label "Topic *" at bounding box center [587, 429] width 183 height 18
click at [635, 439] on select "Please Select I need help with my account I need help with managing my catalog …" at bounding box center [587, 447] width 183 height 17
click at [625, 445] on select "Please Select I need help with my account I need help with managing my catalog …" at bounding box center [587, 447] width 183 height 17
select select "I need help with my account"
click at [496, 439] on select "Please Select I need help with my account I need help with managing my catalog …" at bounding box center [587, 447] width 183 height 17
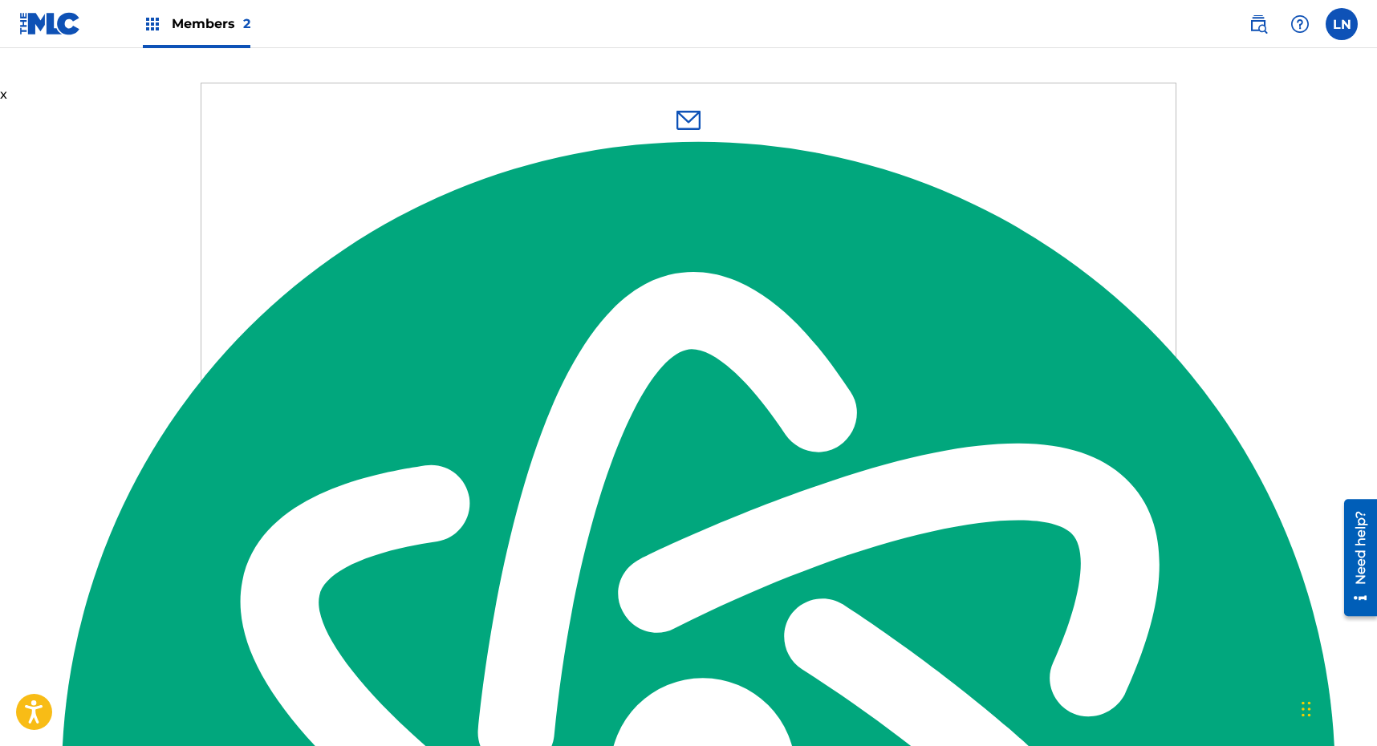
click at [672, 575] on span "Below, please describe your question or issue in as much detail as possible so …" at bounding box center [688, 589] width 384 height 34
click at [672, 607] on textarea "Below, please describe your question or issue in as much detail as possible so …" at bounding box center [688, 663] width 385 height 112
click at [603, 507] on label "Sub Topic *" at bounding box center [587, 501] width 183 height 18
click at [603, 511] on select "Please Select I need help with my user account I can't log in to my user accoun…" at bounding box center [587, 519] width 183 height 17
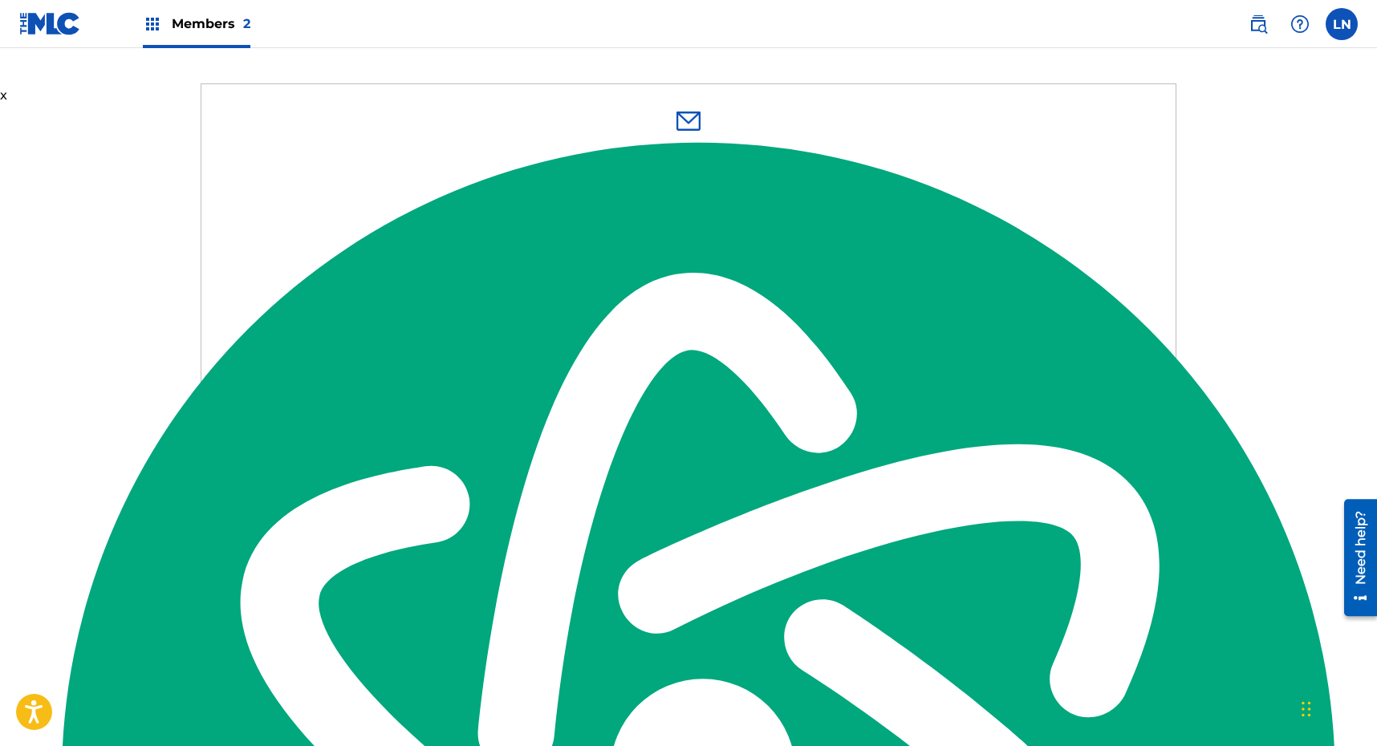
click at [606, 513] on select "Please Select I need help with my user account I can't log in to my user accoun…" at bounding box center [587, 520] width 183 height 17
click at [648, 440] on select "Please Select I need help with my account I need help with managing my catalog …" at bounding box center [587, 448] width 183 height 17
click at [611, 499] on select "Please Select I need help with my user account I can't log in to my user accoun…" at bounding box center [587, 502] width 183 height 17
select select "I need help with my Member account"
click at [496, 511] on select "Please Select I need help with my user account I can't log in to my user accoun…" at bounding box center [587, 502] width 183 height 17
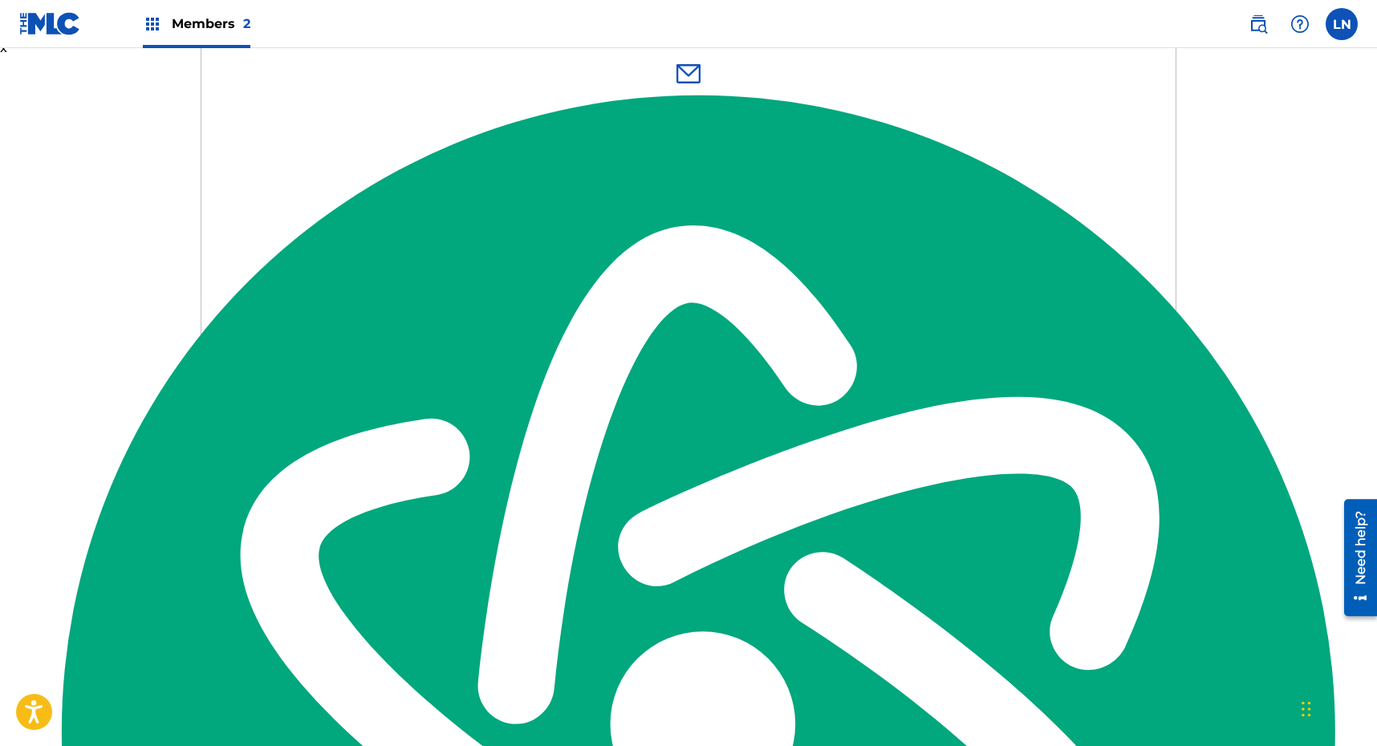
scroll to position [520, 0]
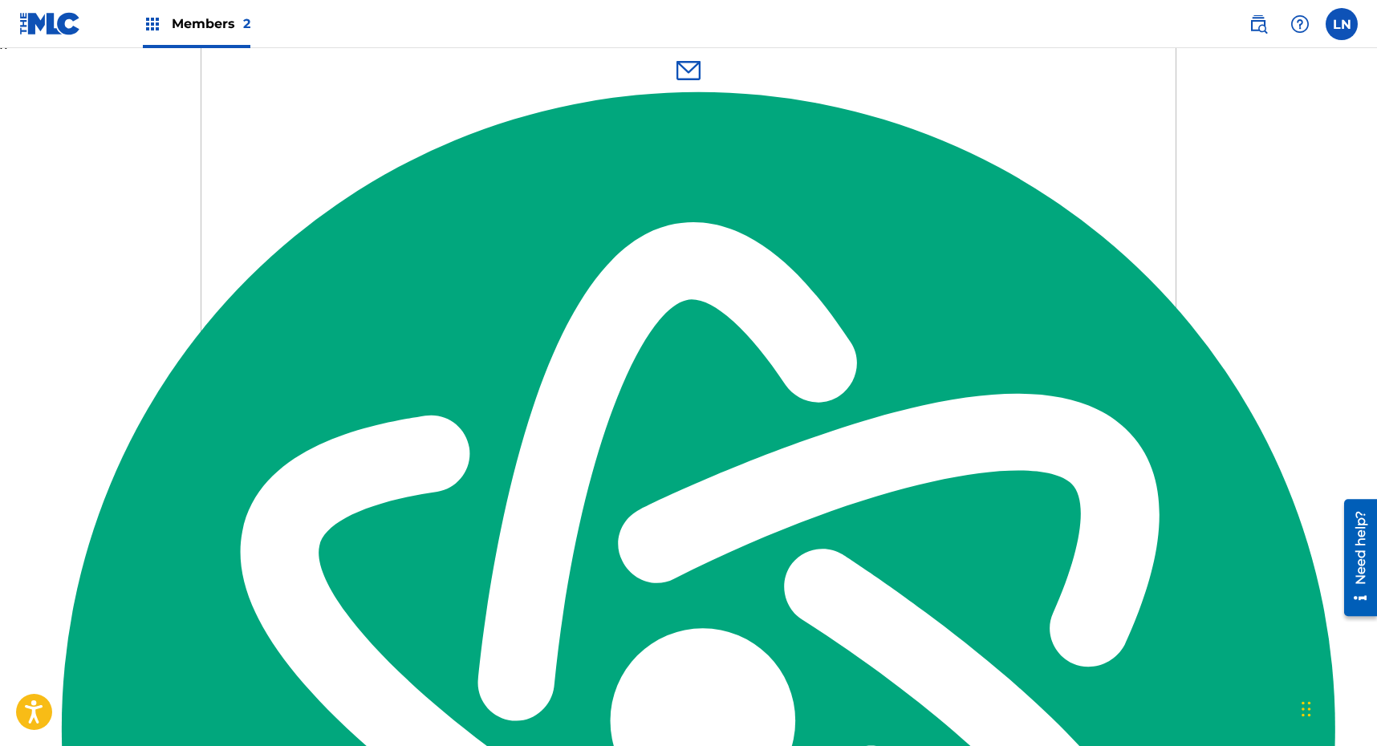
click at [652, 605] on textarea "Below, please describe your question or issue in as much detail as possible so …" at bounding box center [688, 614] width 385 height 112
click at [213, 27] on span "Members 2" at bounding box center [211, 23] width 79 height 18
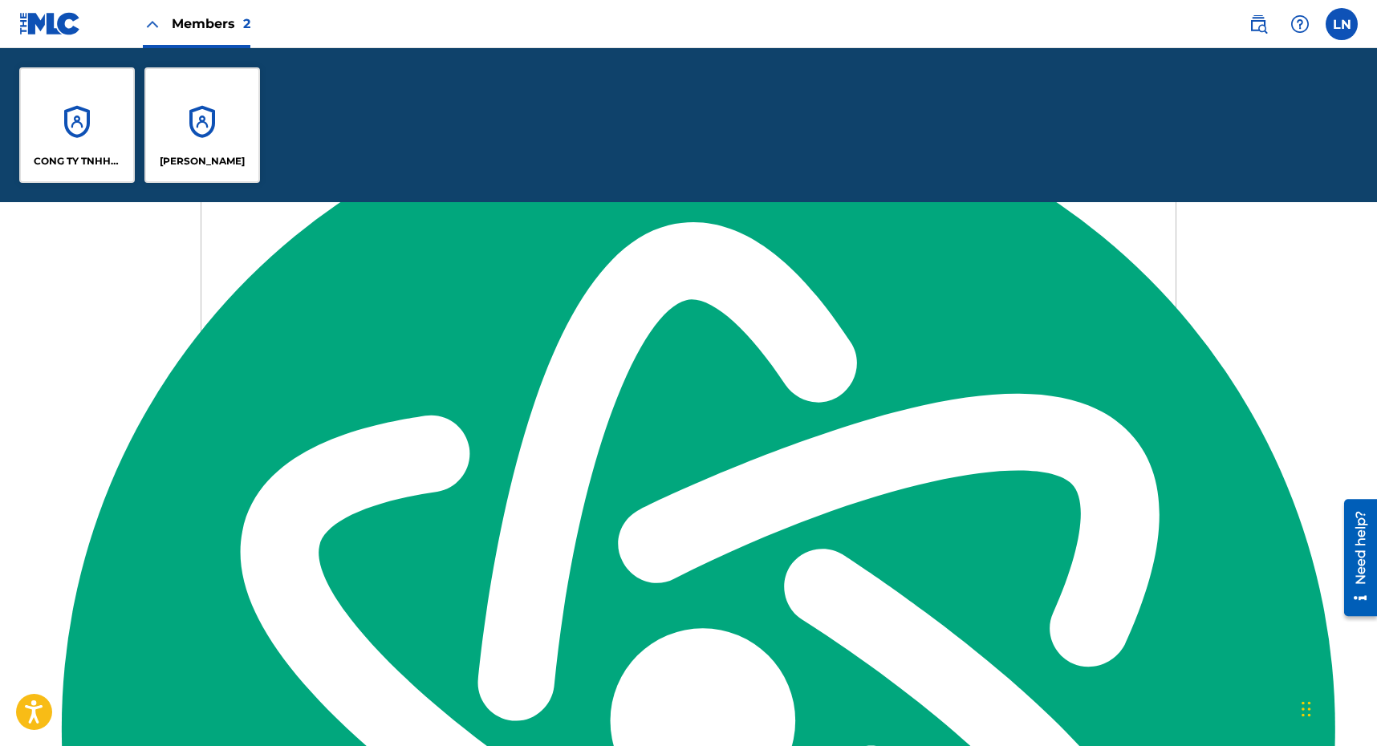
scroll to position [674, 0]
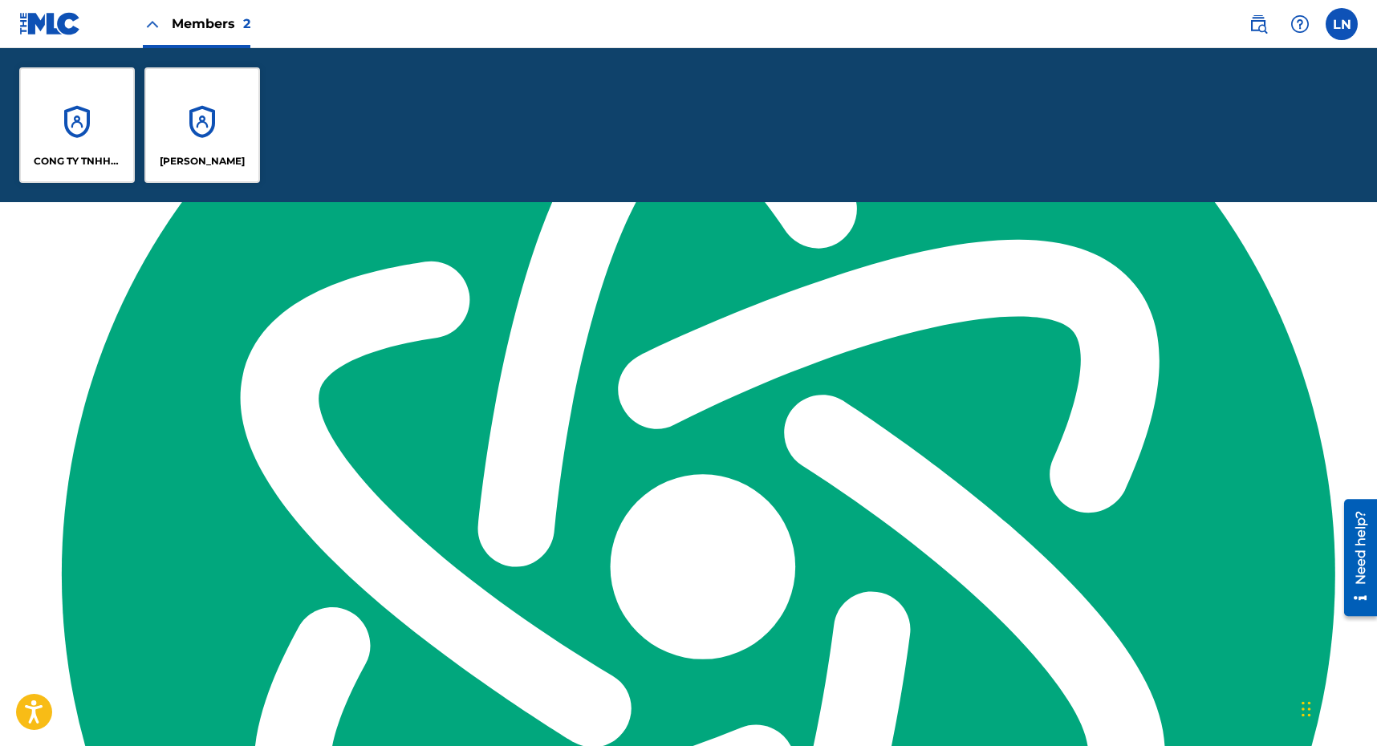
click at [696, 575] on textarea "Below, please describe your question or issue in as much detail as possible so …" at bounding box center [688, 614] width 385 height 112
paste textarea "Publisher Account Number P316A6 Publisher IPI Number 01192487919"
click at [512, 611] on textarea "Publisher Account Number P316A6 Publisher IPI Number 01192487919" at bounding box center [688, 614] width 385 height 112
click at [507, 612] on textarea "Publisher Account Number P316A6 Publisher IPI Number 01192487919" at bounding box center [688, 614] width 385 height 112
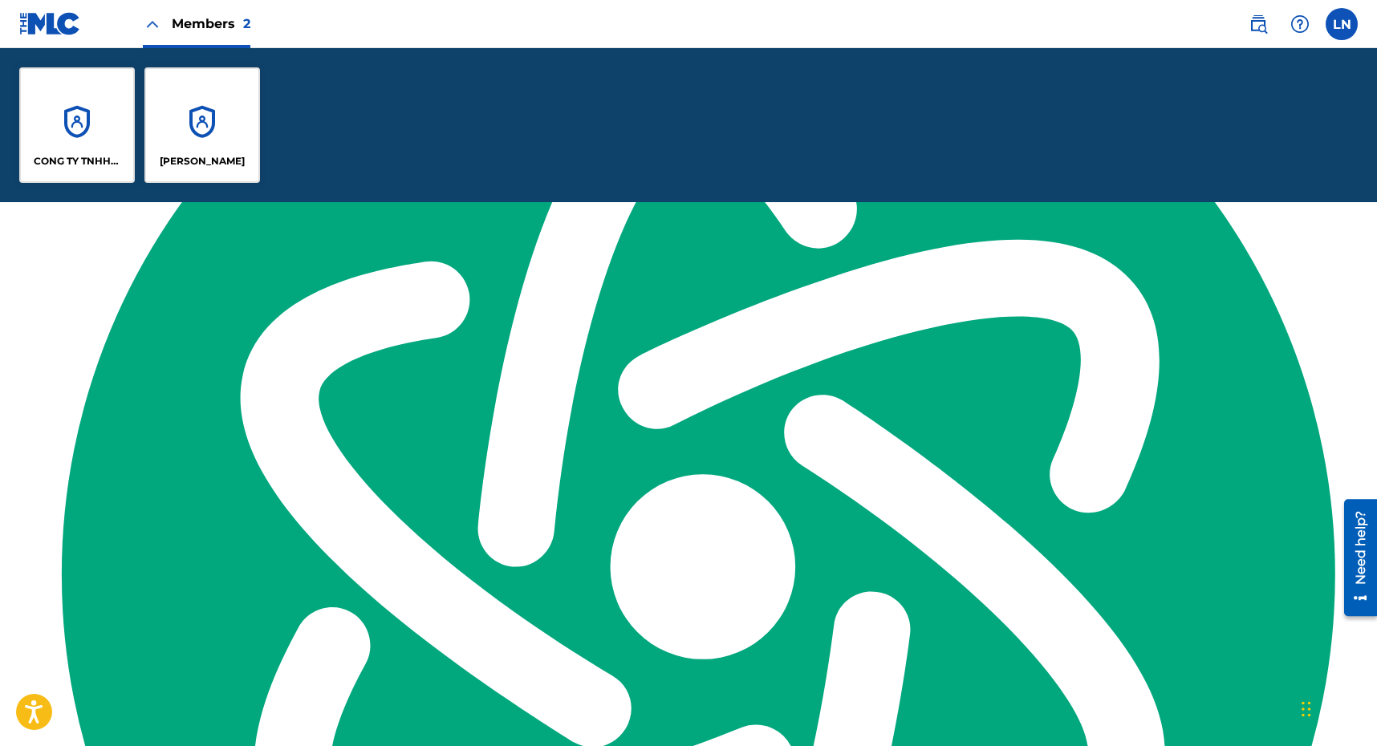
click at [505, 643] on textarea "Publisher Account Number: P316A6 Publisher IPI Number 01192487919" at bounding box center [688, 614] width 385 height 112
type textarea "Publisher Account Number: P316A6 Publisher IPI Number: 01192487919"
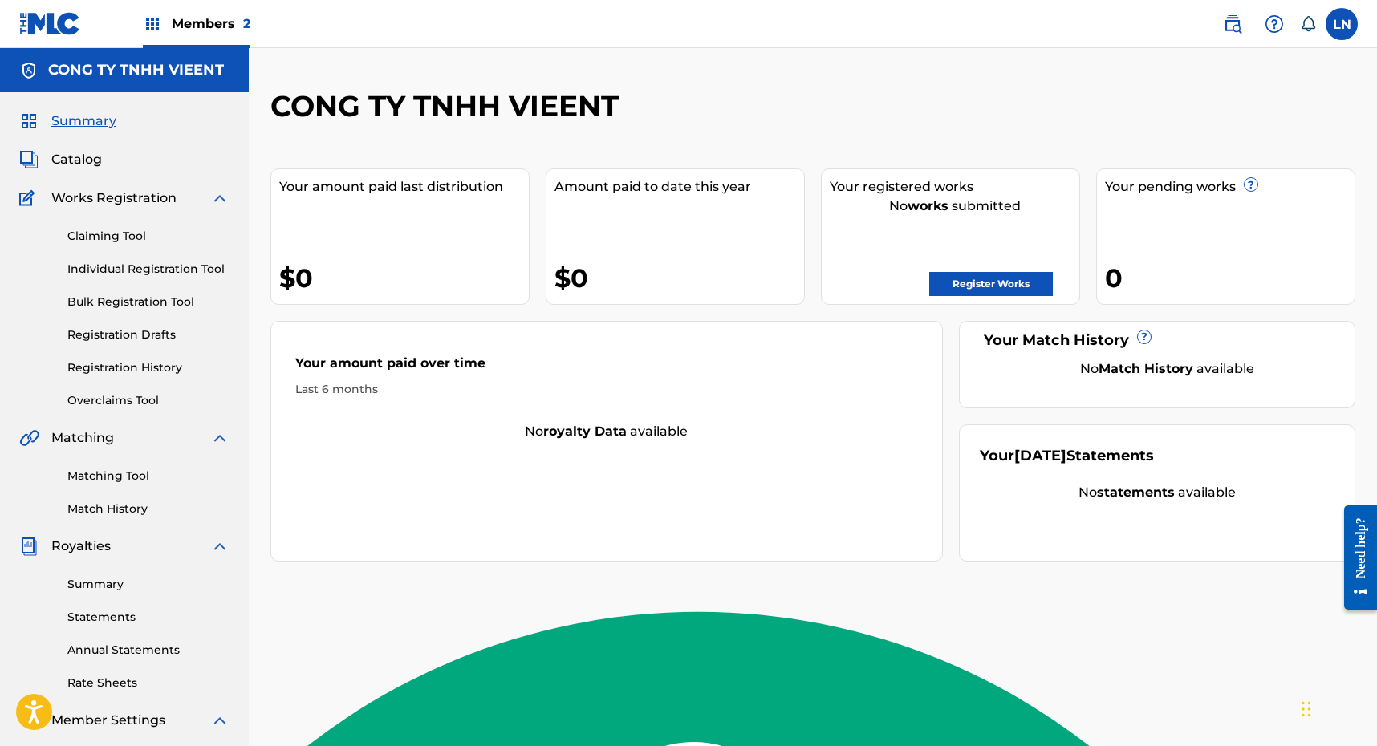
click at [1005, 89] on div "CONG TY TNHH VIEENT" at bounding box center [687, 111] width 835 height 47
click at [75, 163] on span "Catalog" at bounding box center [76, 159] width 51 height 19
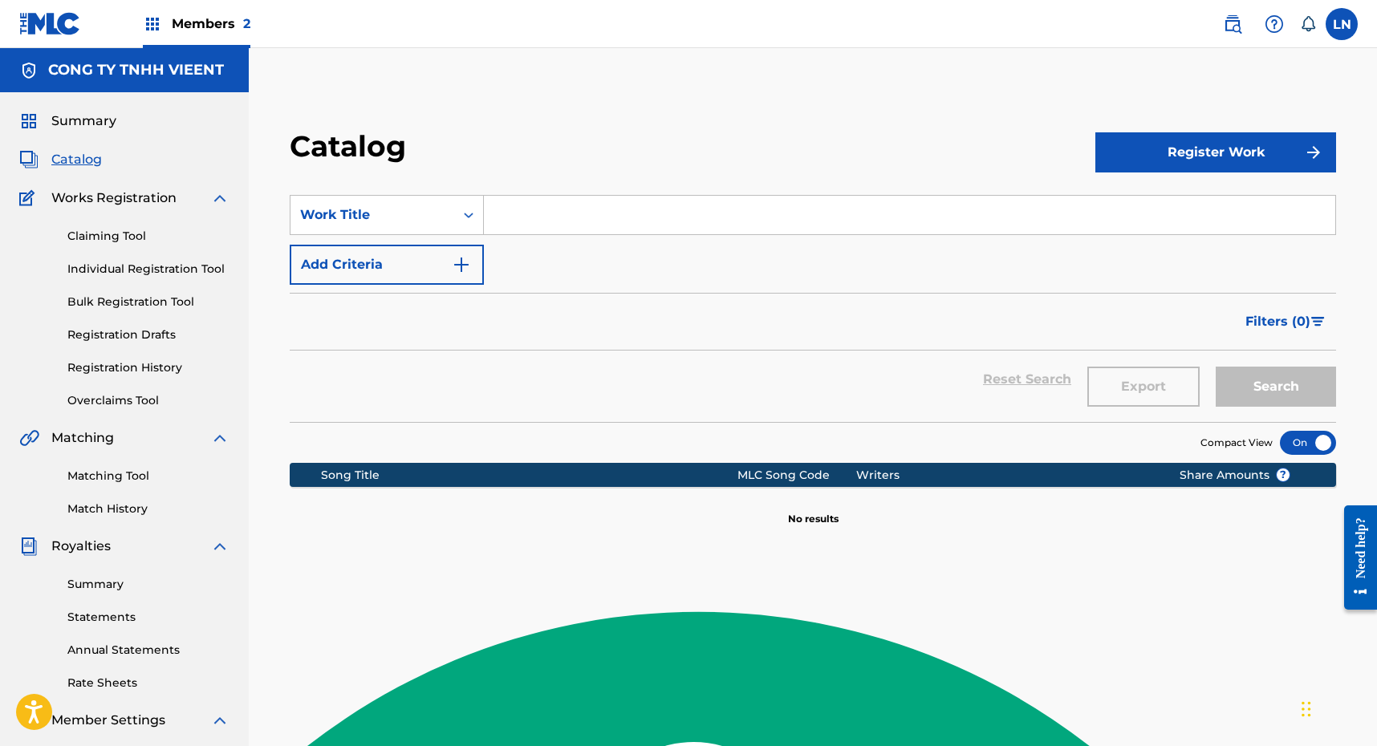
click at [113, 67] on h5 "CONG TY TNHH VIEENT" at bounding box center [136, 70] width 176 height 18
click at [188, 28] on span "Members 2" at bounding box center [211, 23] width 79 height 18
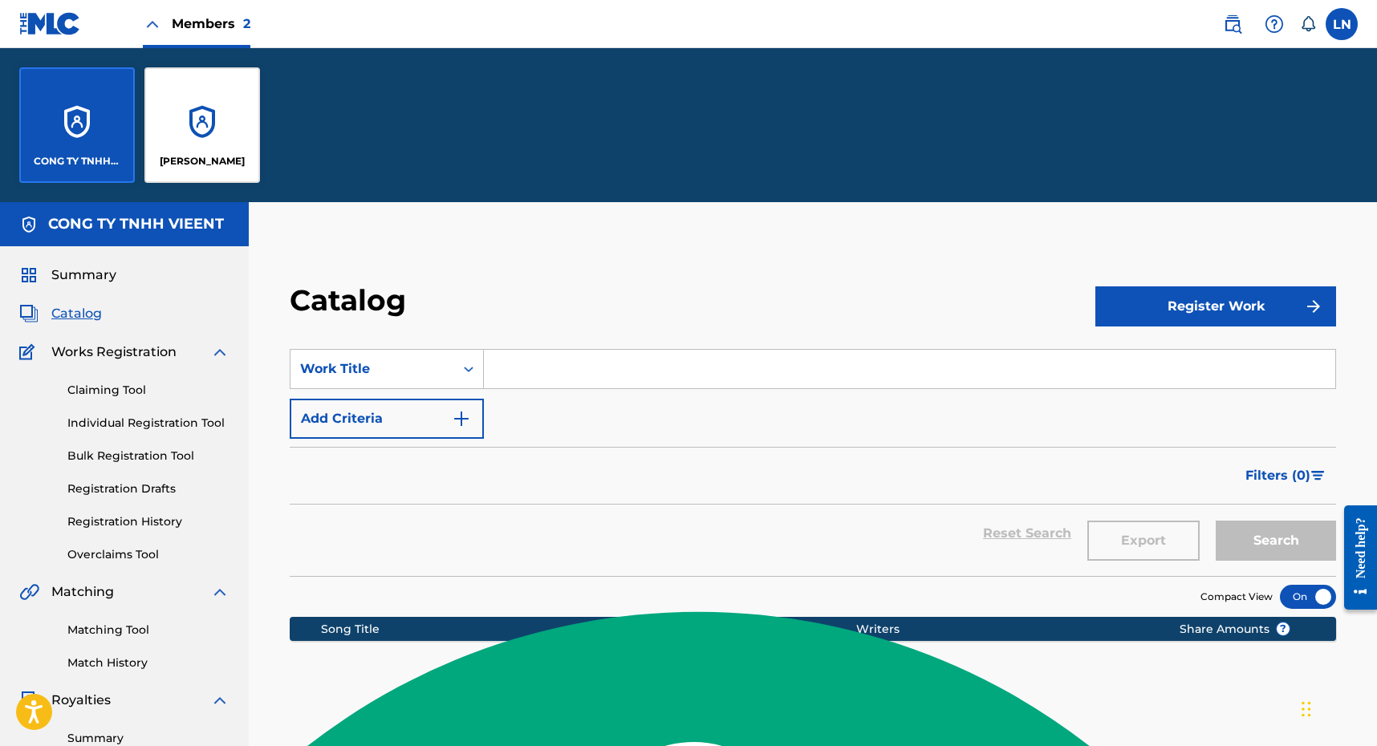
click at [188, 28] on span "Members 2" at bounding box center [211, 23] width 79 height 18
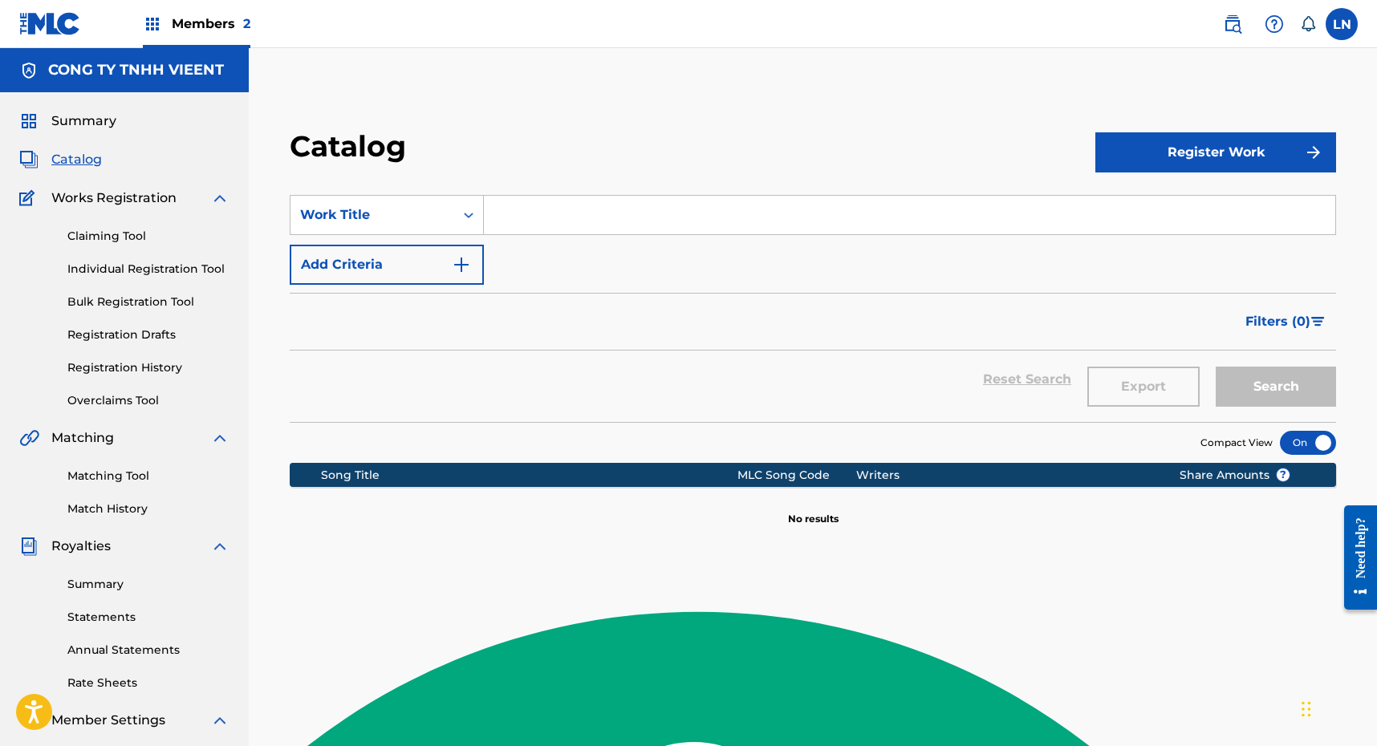
scroll to position [249, 0]
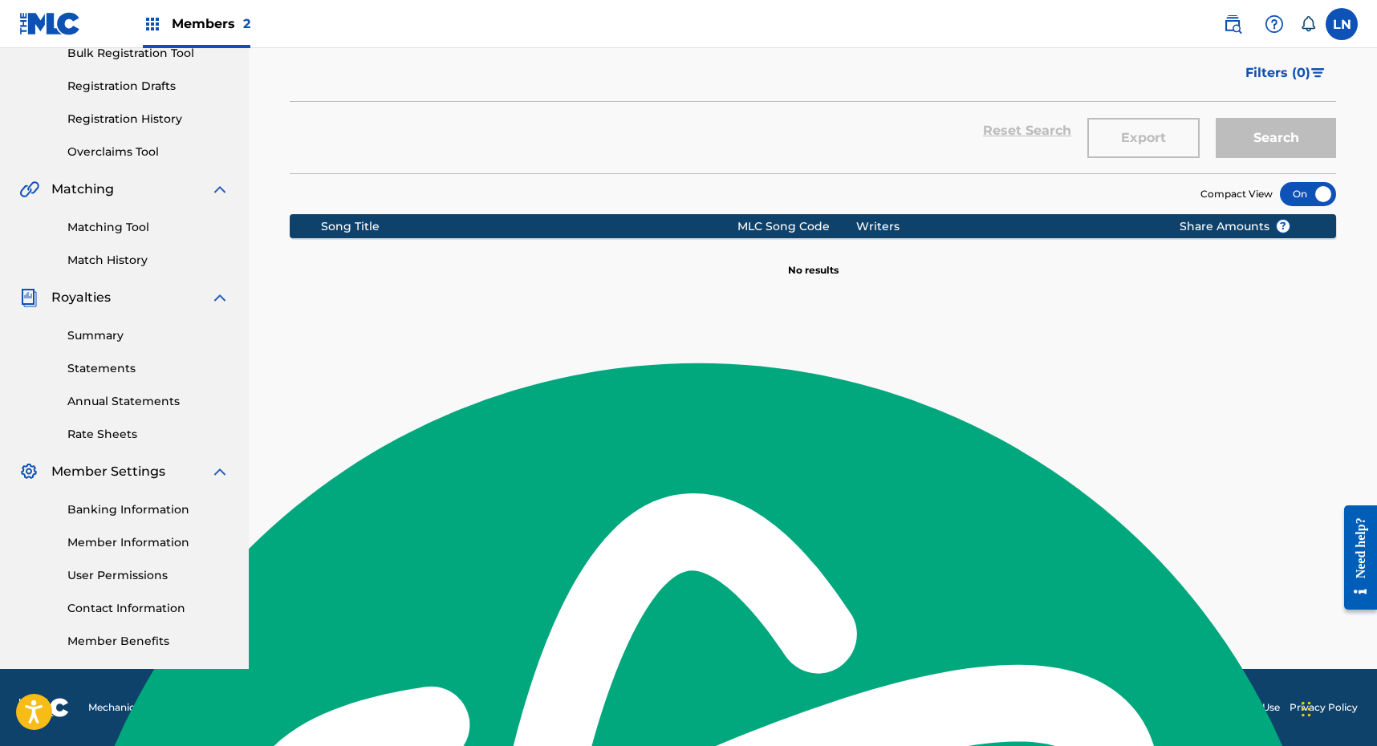
click at [138, 545] on link "Member Information" at bounding box center [148, 542] width 162 height 17
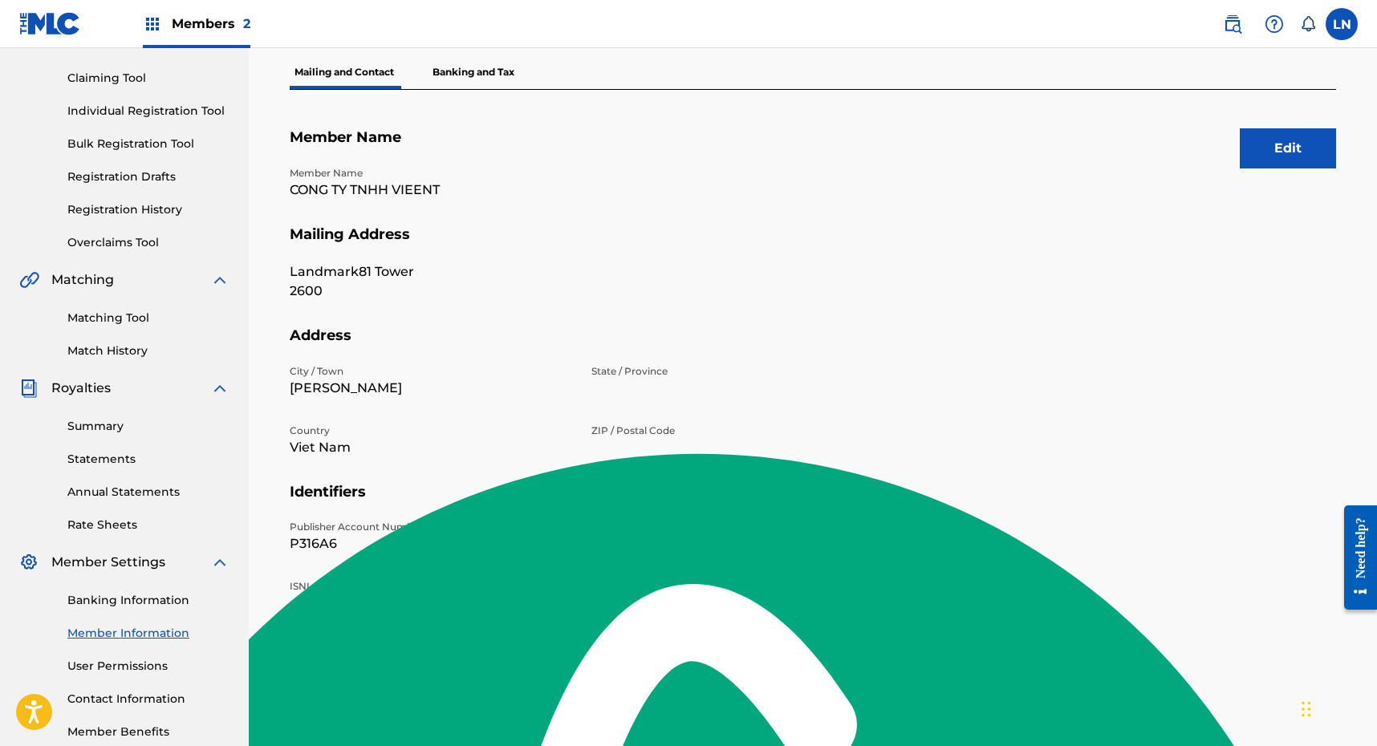
scroll to position [249, 0]
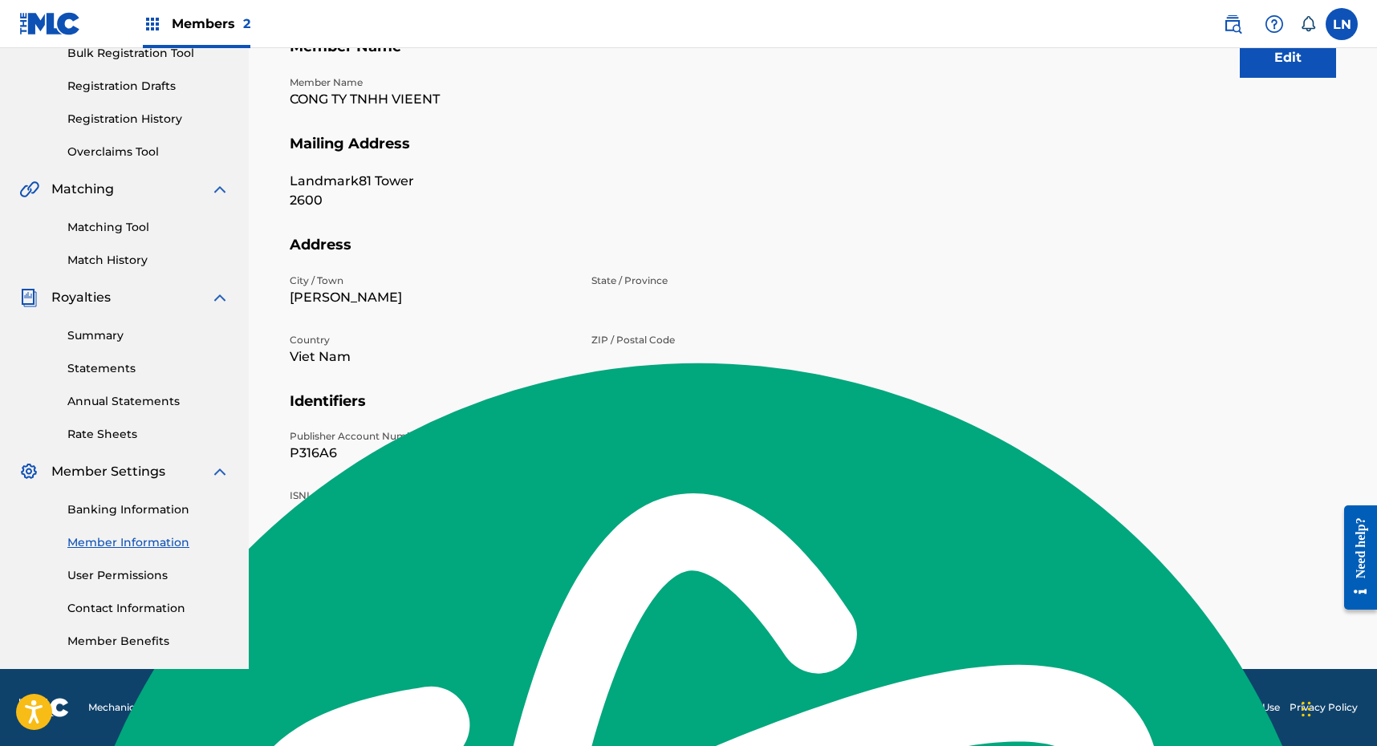
click at [634, 465] on div "Publisher Account Number P316A6 Publisher IPI Number 01192487919 ISNI" at bounding box center [582, 478] width 584 height 99
click at [639, 453] on p "01192487919" at bounding box center [732, 453] width 282 height 19
copy p "01192487919"
drag, startPoint x: 308, startPoint y: 436, endPoint x: 688, endPoint y: 387, distance: 382.7
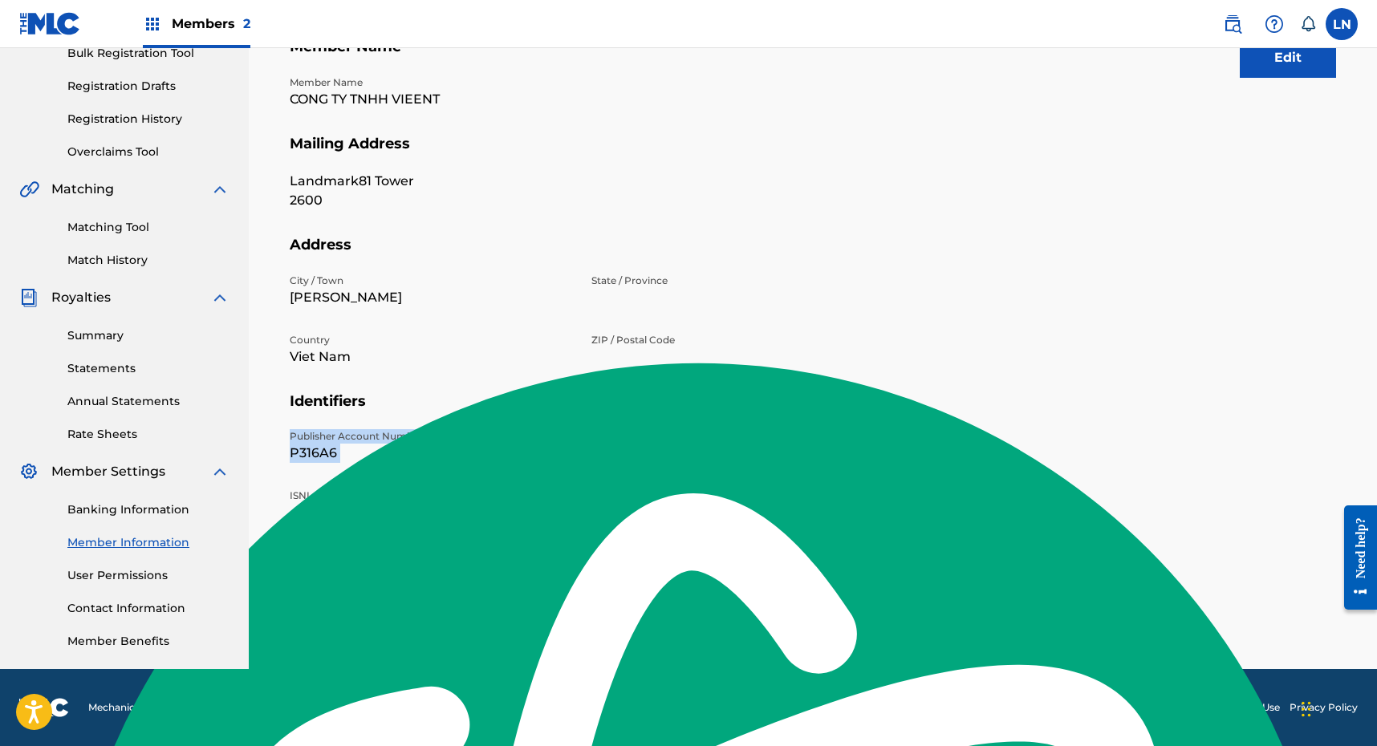
click at [690, 453] on div "Publisher Account Number P316A6 Publisher IPI Number 01192487919 ISNI" at bounding box center [582, 478] width 584 height 99
copy div "Publisher Account Number P316A6 Publisher IPI Number 01192487919"
